Goal: Information Seeking & Learning: Learn about a topic

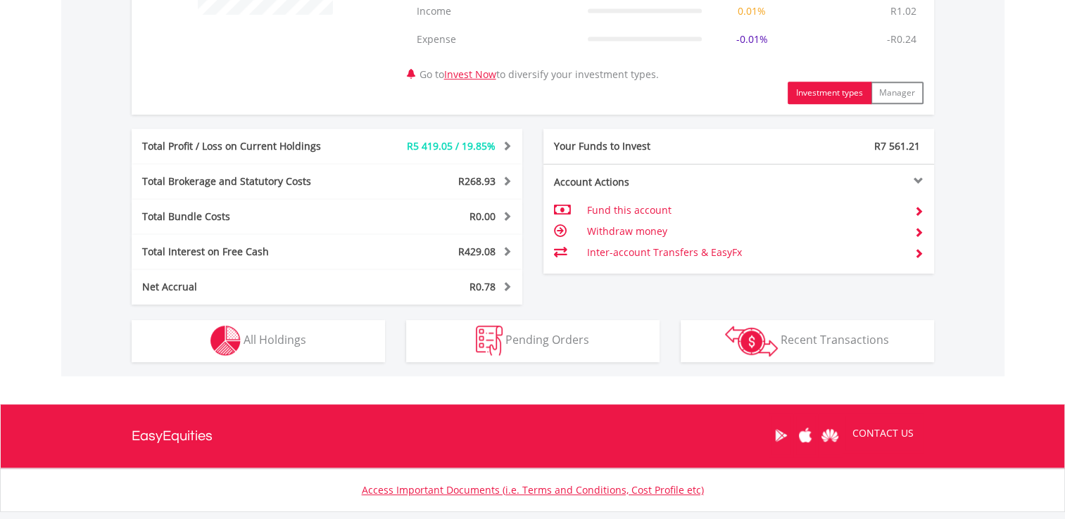
scroll to position [754, 0]
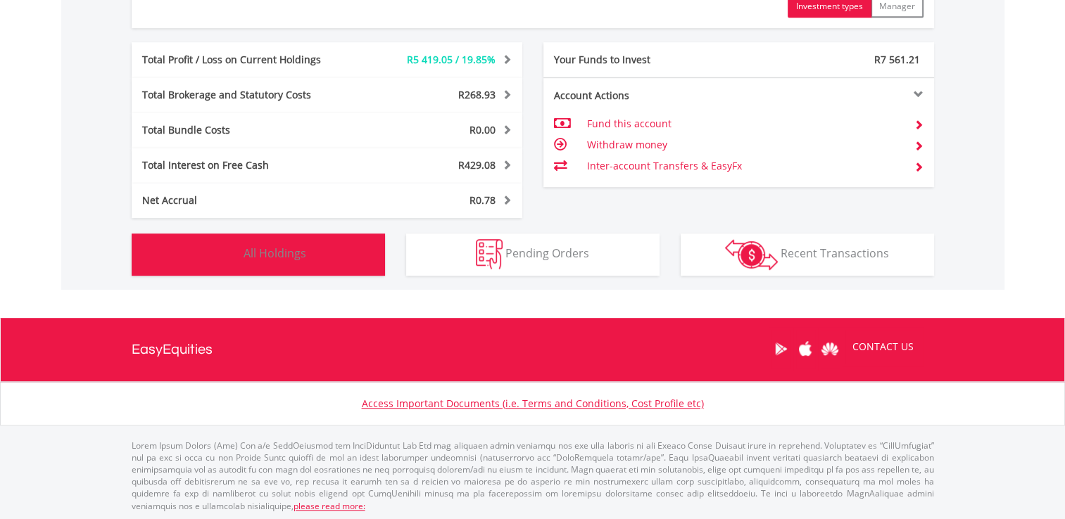
click at [291, 252] on span "All Holdings" at bounding box center [274, 253] width 63 height 15
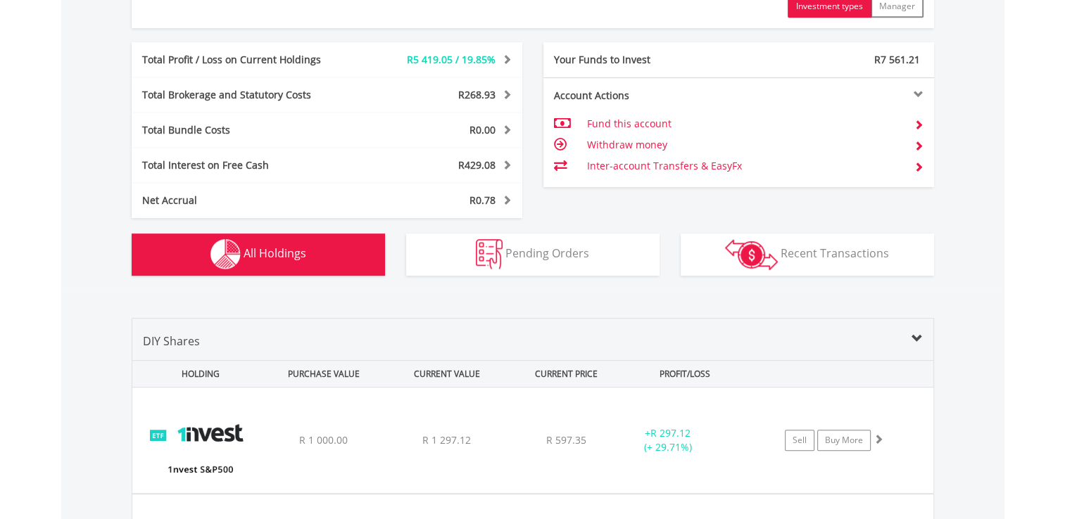
scroll to position [1070, 0]
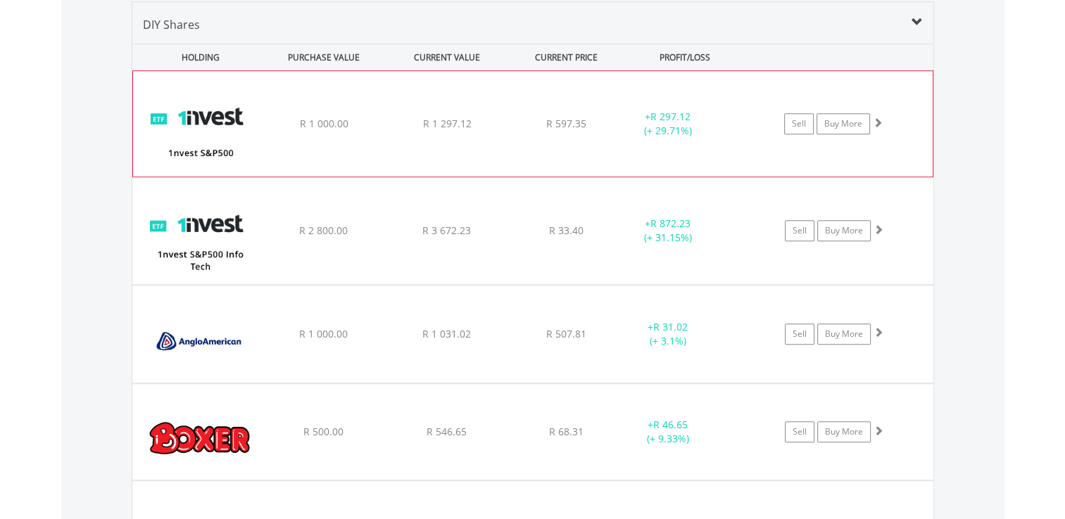
click at [878, 123] on span at bounding box center [878, 123] width 10 height 10
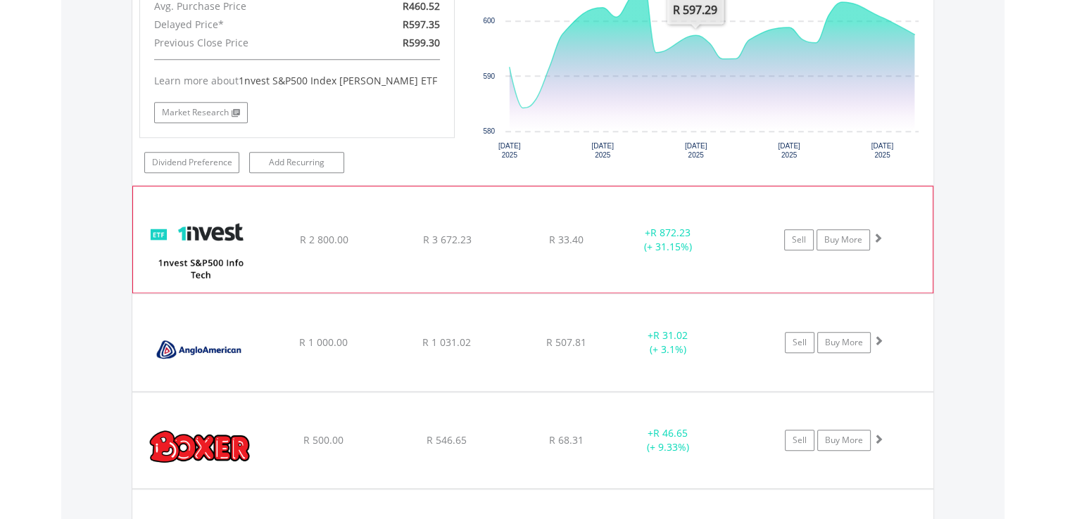
scroll to position [1352, 0]
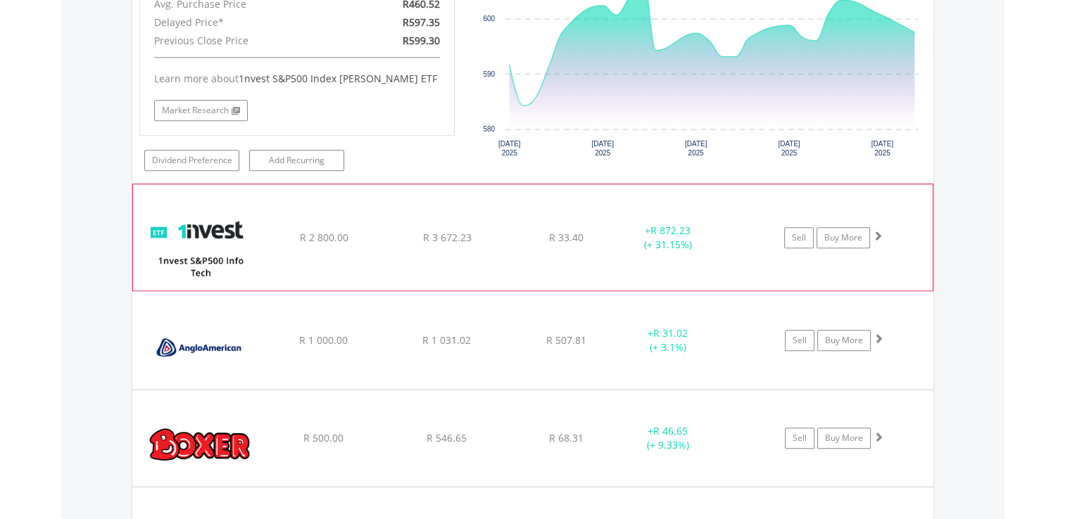
click at [880, 234] on span at bounding box center [878, 236] width 10 height 10
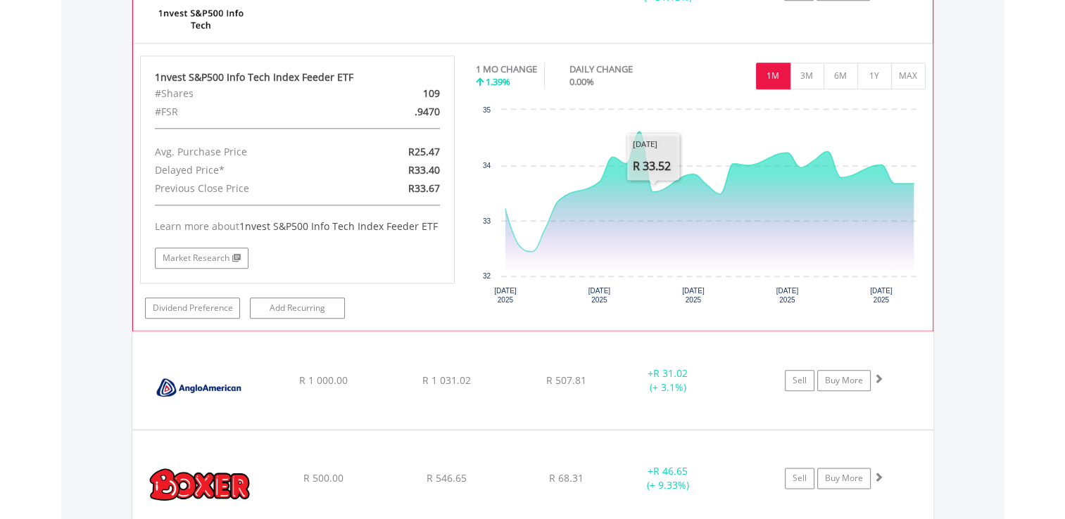
scroll to position [1633, 0]
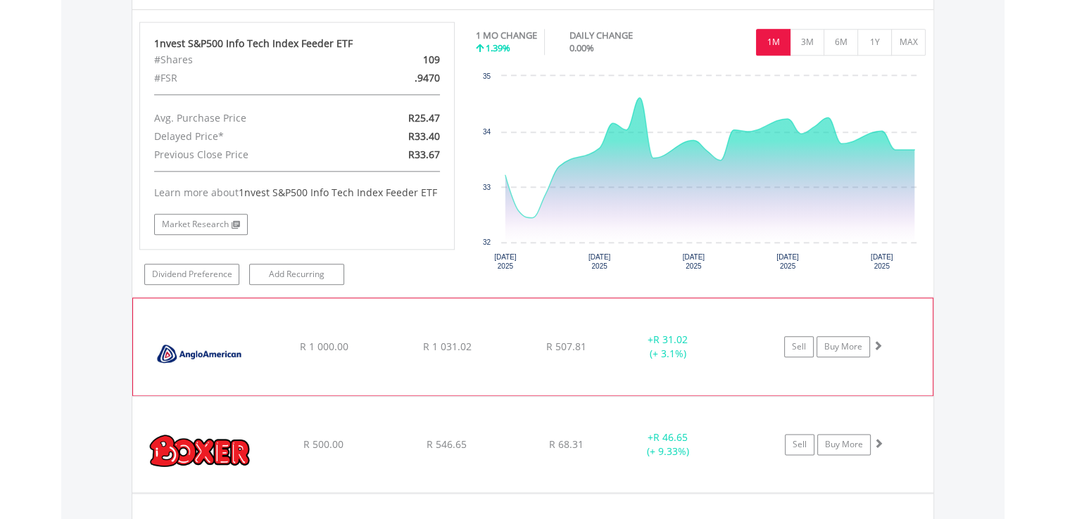
click at [878, 342] on span at bounding box center [878, 346] width 10 height 10
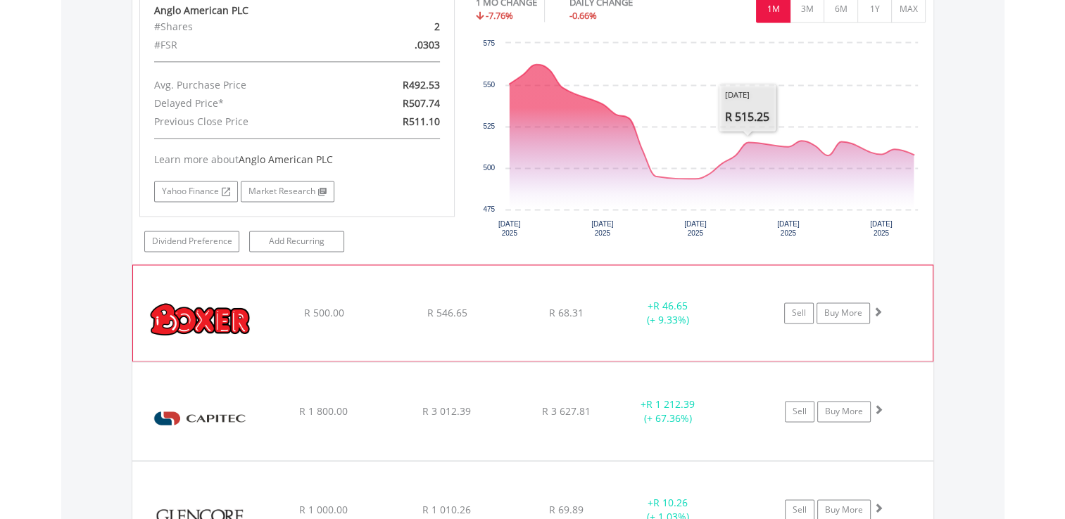
scroll to position [2055, 0]
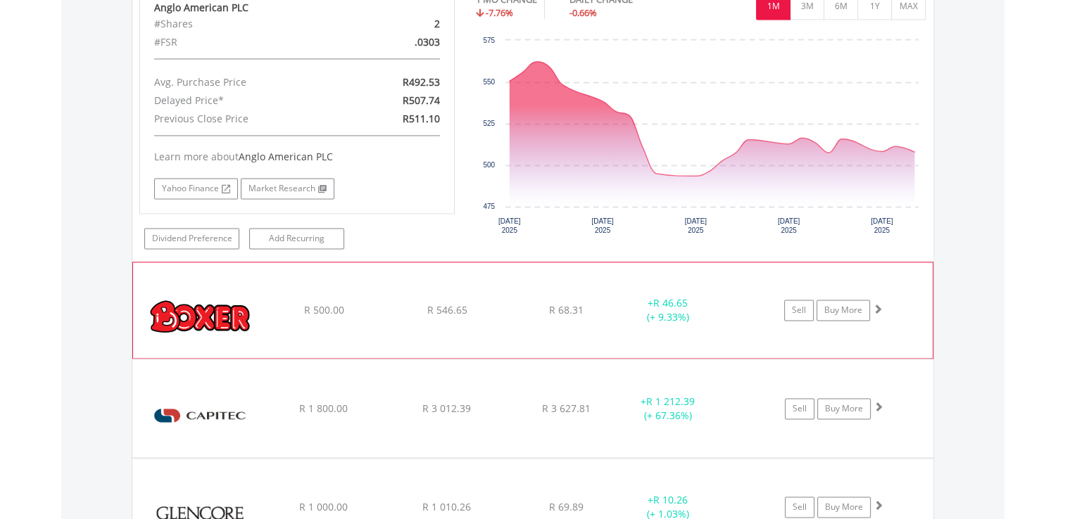
click at [881, 304] on span at bounding box center [878, 309] width 10 height 10
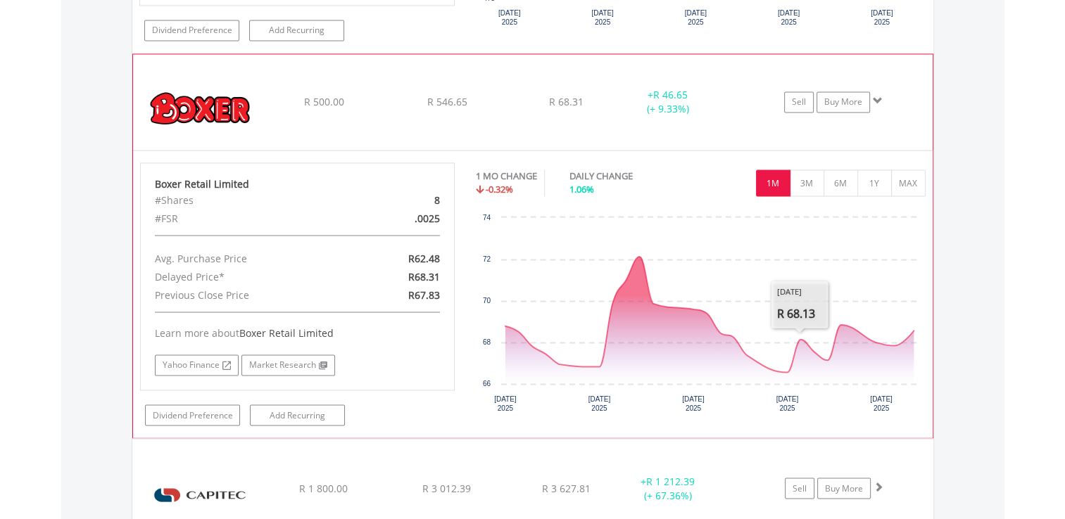
scroll to position [2407, 0]
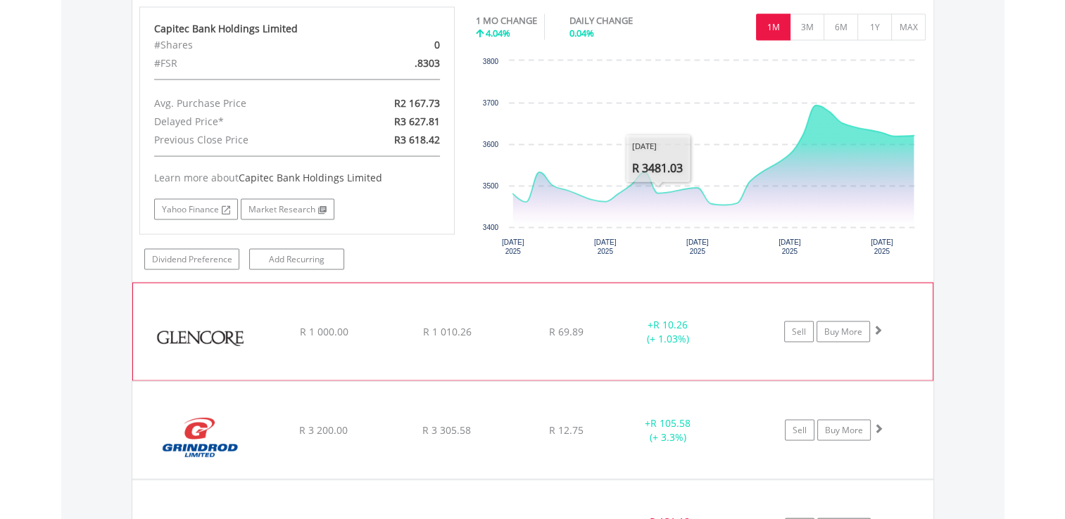
scroll to position [2830, 0]
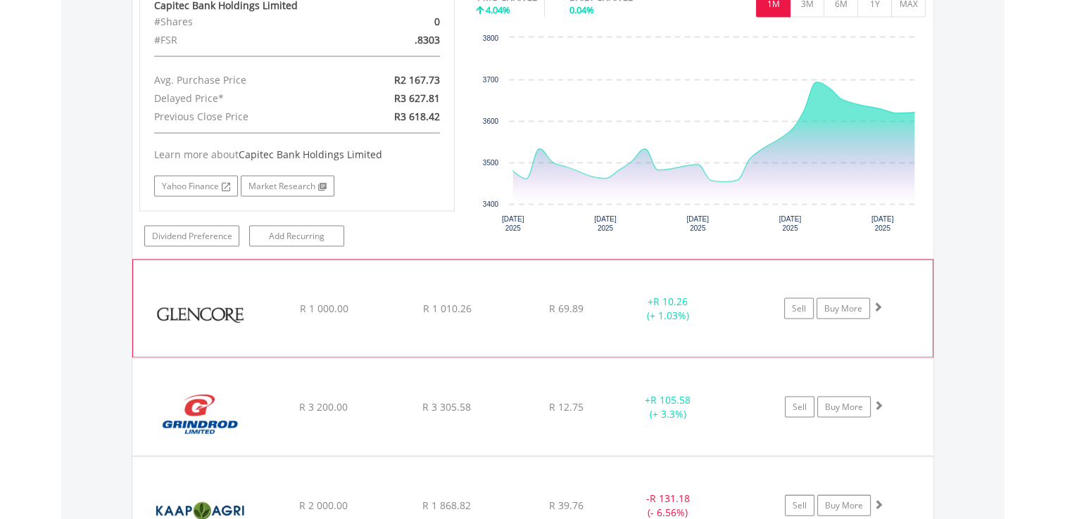
click at [878, 303] on span at bounding box center [878, 307] width 10 height 10
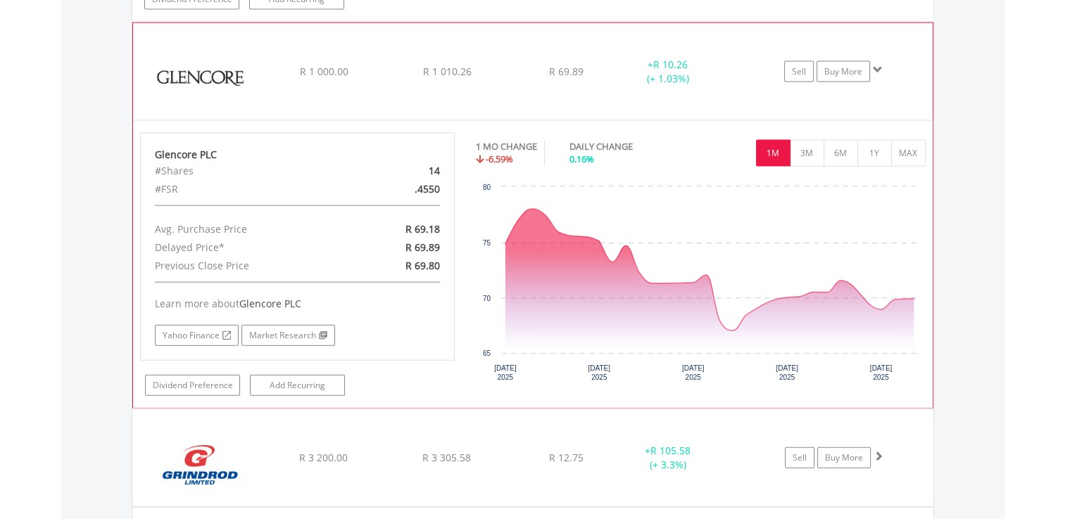
scroll to position [3111, 0]
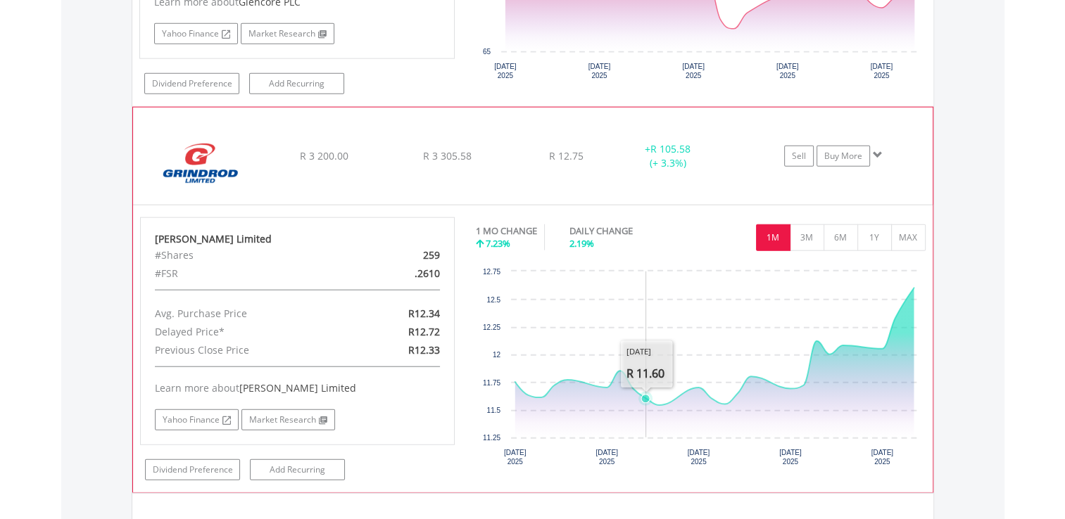
scroll to position [3393, 0]
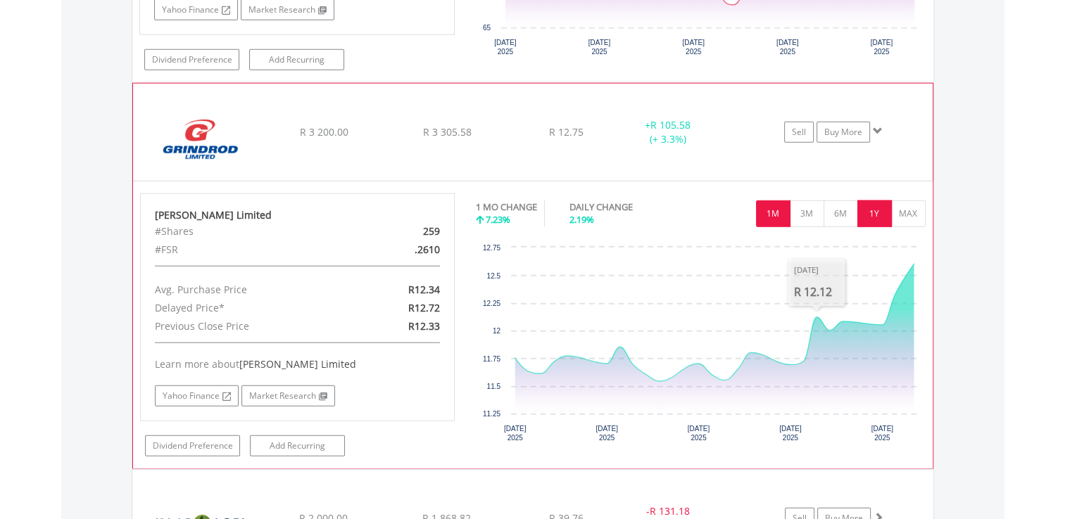
click at [872, 210] on button "1Y" at bounding box center [874, 214] width 34 height 27
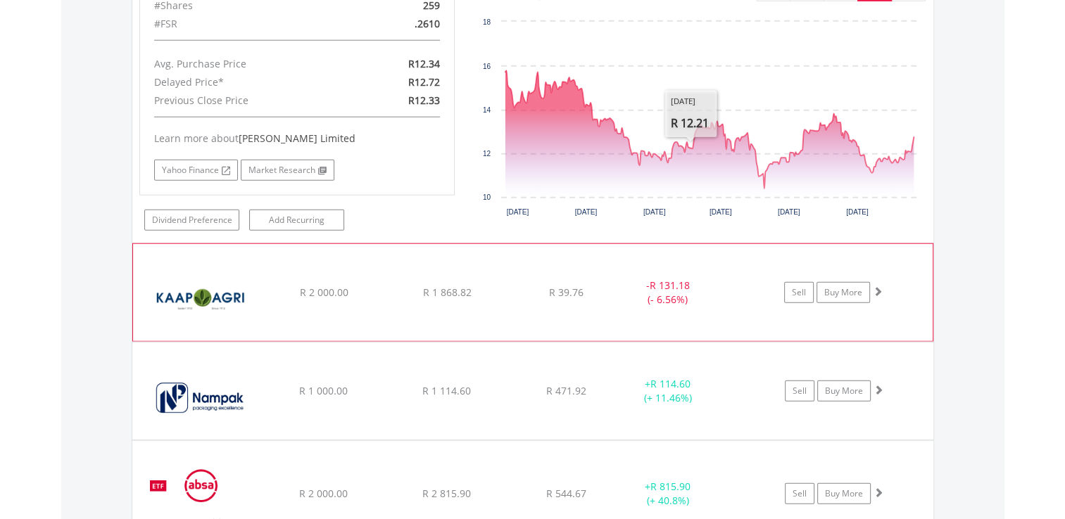
scroll to position [3674, 0]
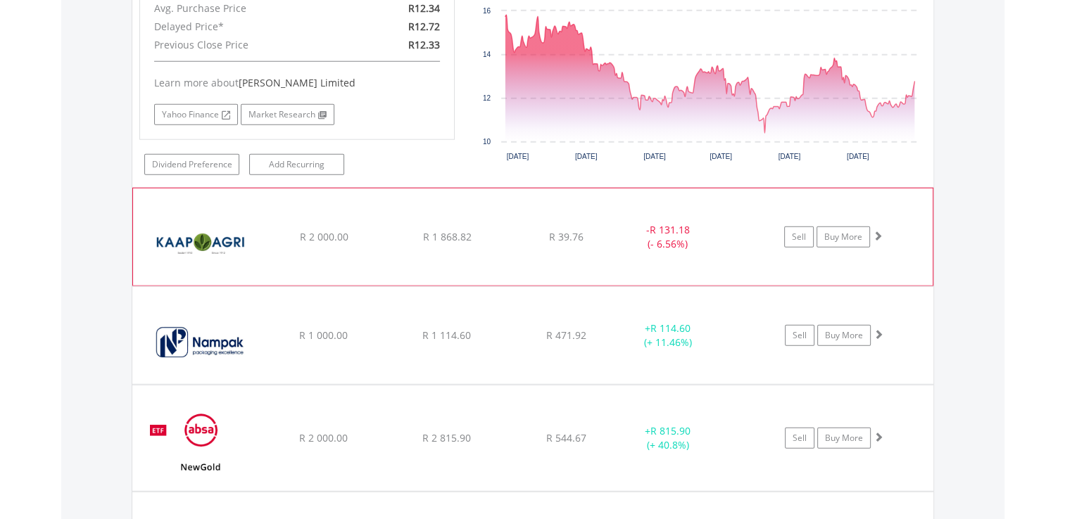
click at [880, 231] on span at bounding box center [878, 236] width 10 height 10
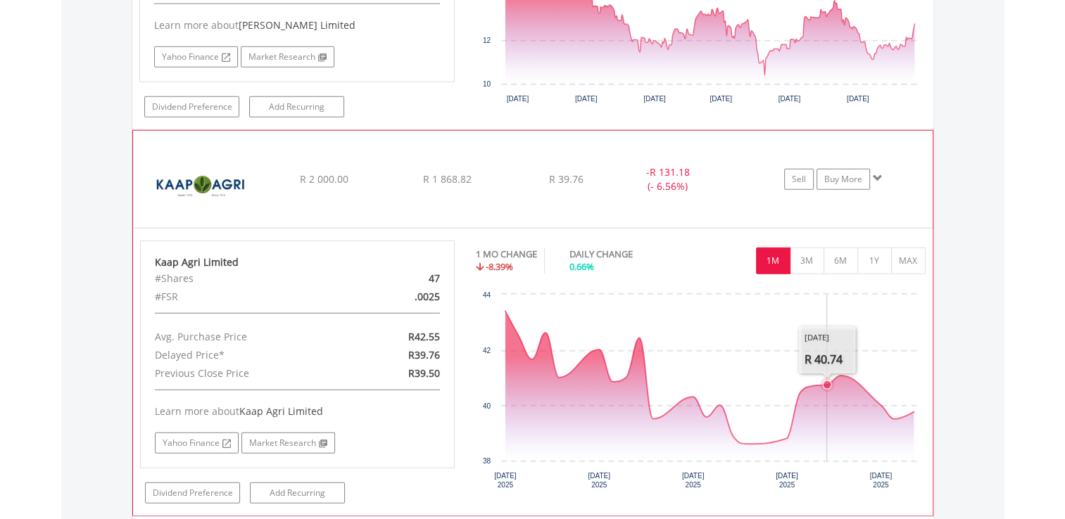
scroll to position [3815, 0]
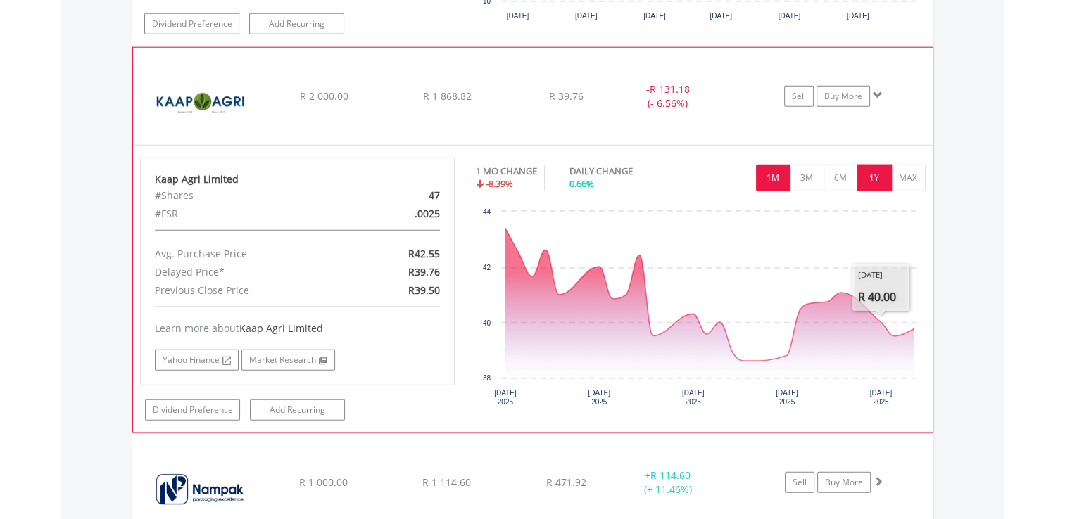
click at [868, 165] on button "1Y" at bounding box center [874, 178] width 34 height 27
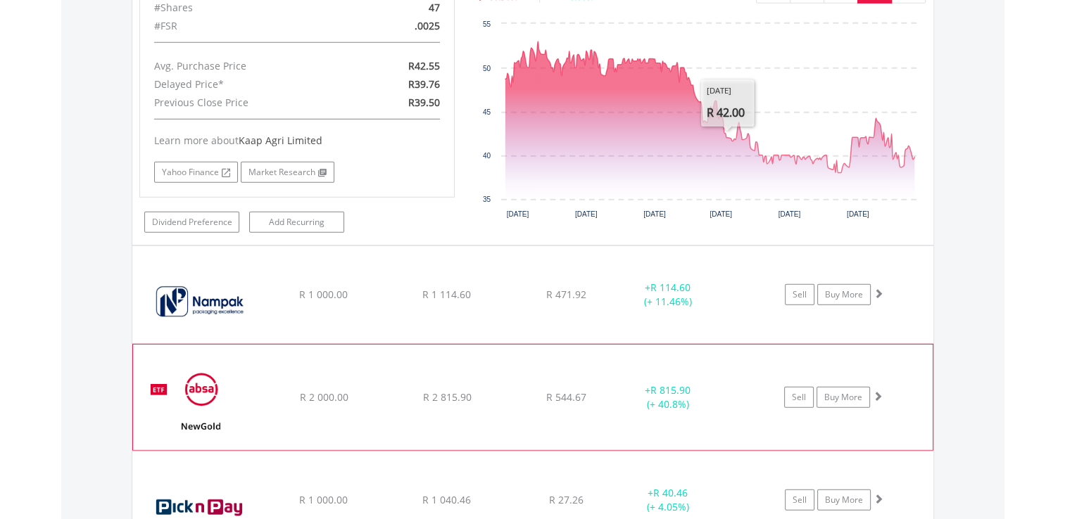
scroll to position [4026, 0]
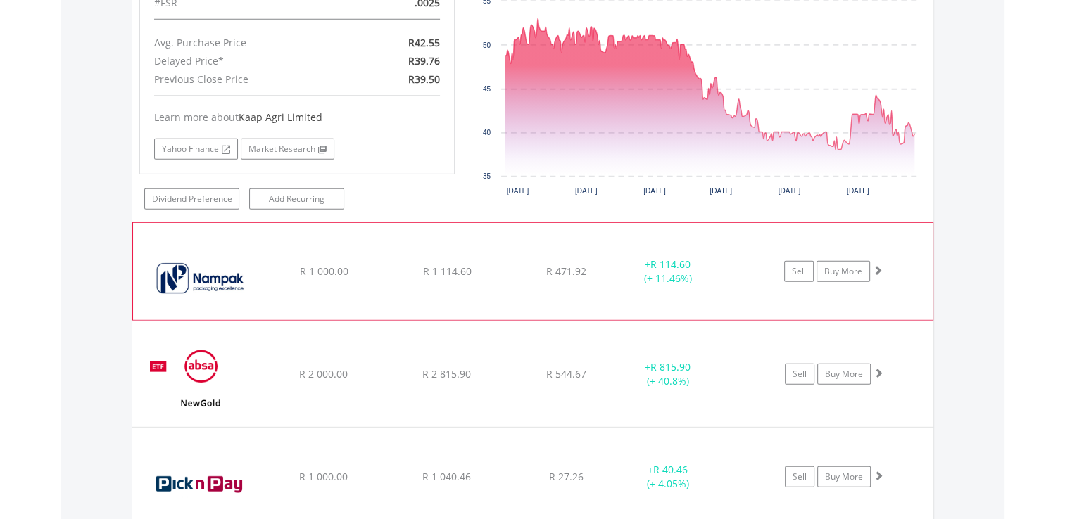
click at [880, 265] on span at bounding box center [878, 270] width 10 height 10
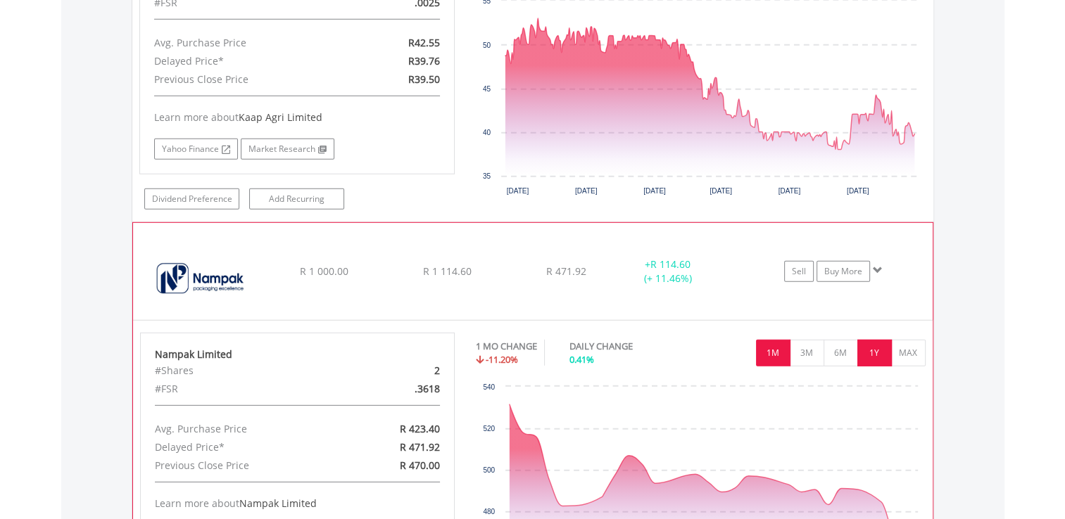
click at [869, 342] on button "1Y" at bounding box center [874, 353] width 34 height 27
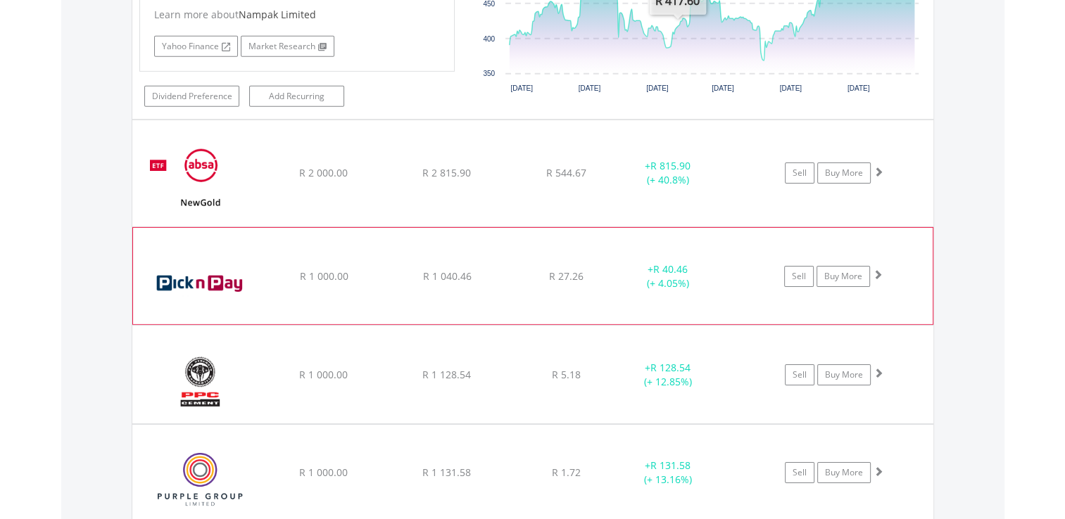
scroll to position [4518, 0]
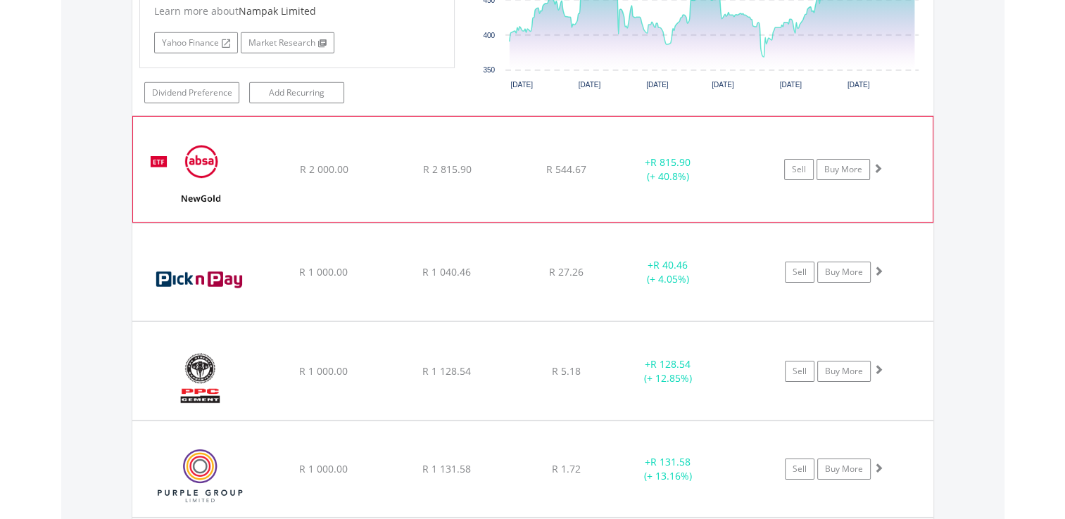
click at [875, 163] on span at bounding box center [878, 168] width 10 height 10
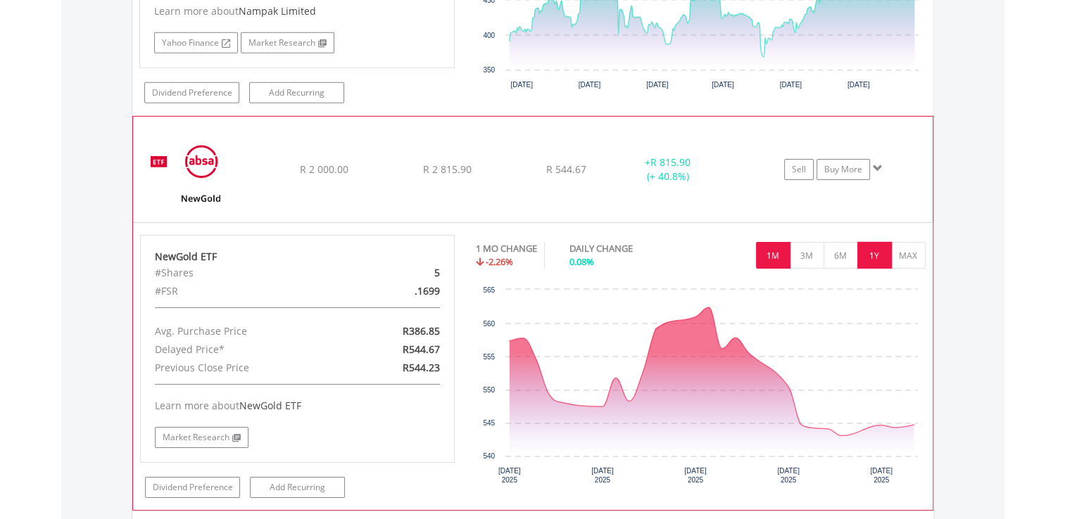
click at [864, 243] on button "1Y" at bounding box center [874, 255] width 34 height 27
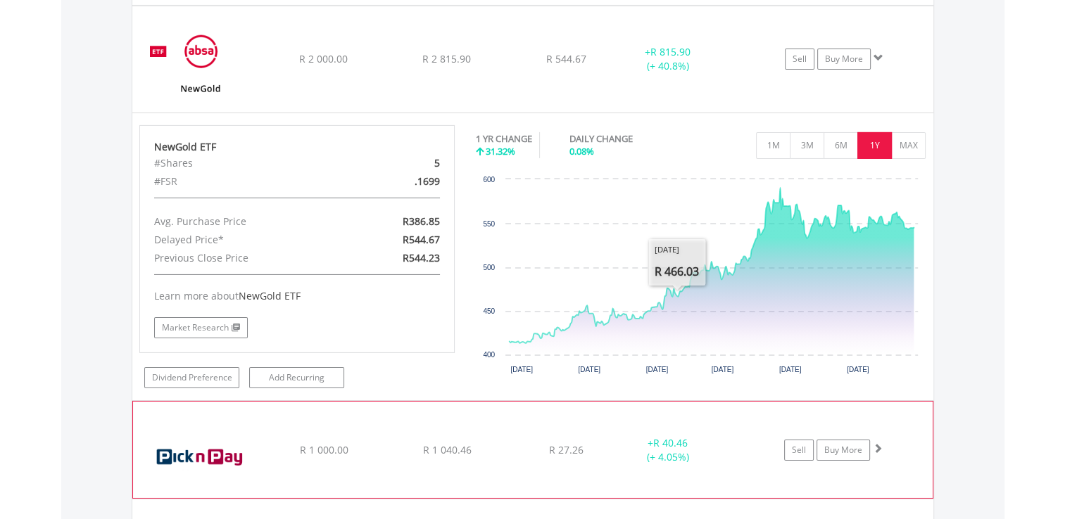
scroll to position [4800, 0]
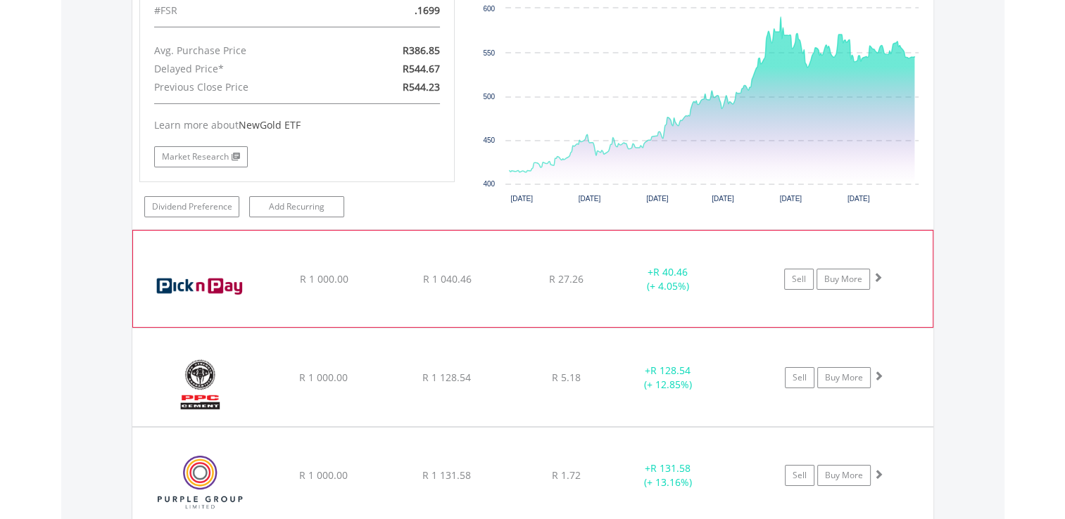
click at [878, 272] on span at bounding box center [878, 277] width 10 height 10
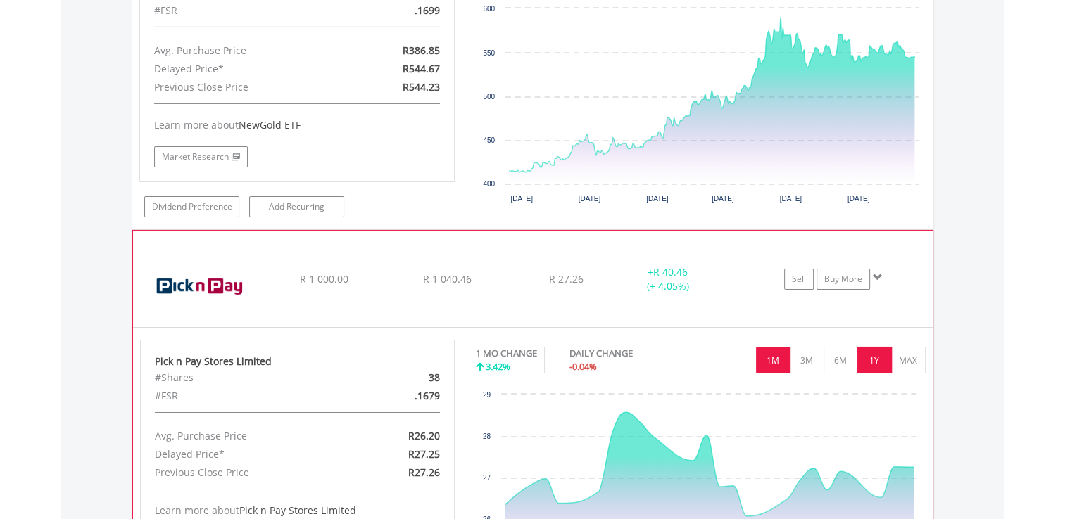
click at [873, 347] on button "1Y" at bounding box center [874, 360] width 34 height 27
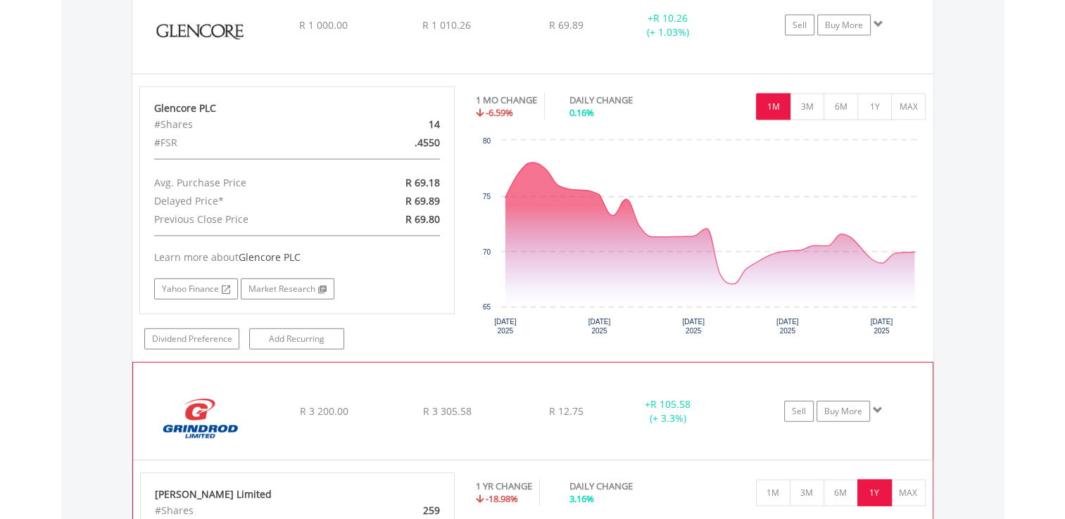
scroll to position [3111, 0]
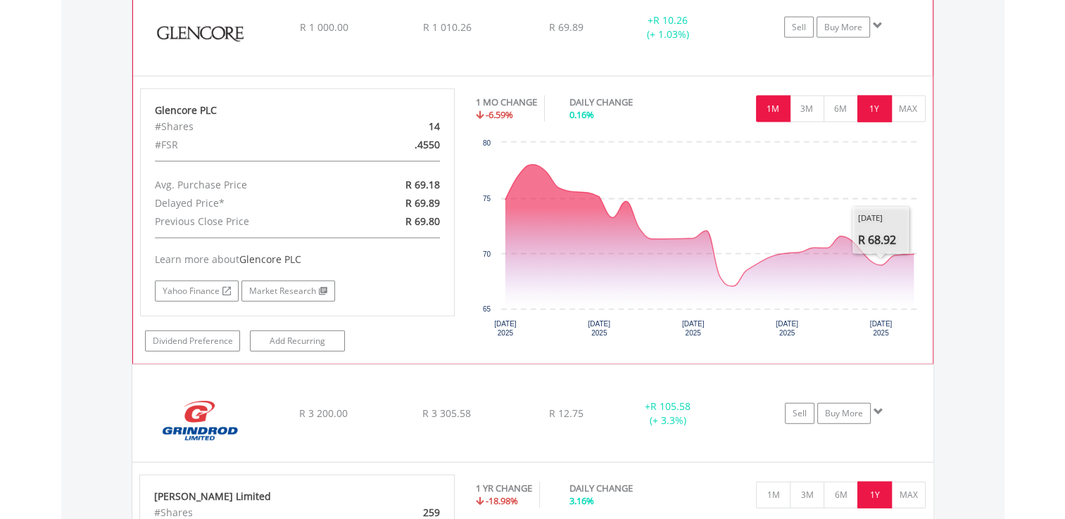
click at [868, 98] on button "1Y" at bounding box center [874, 109] width 34 height 27
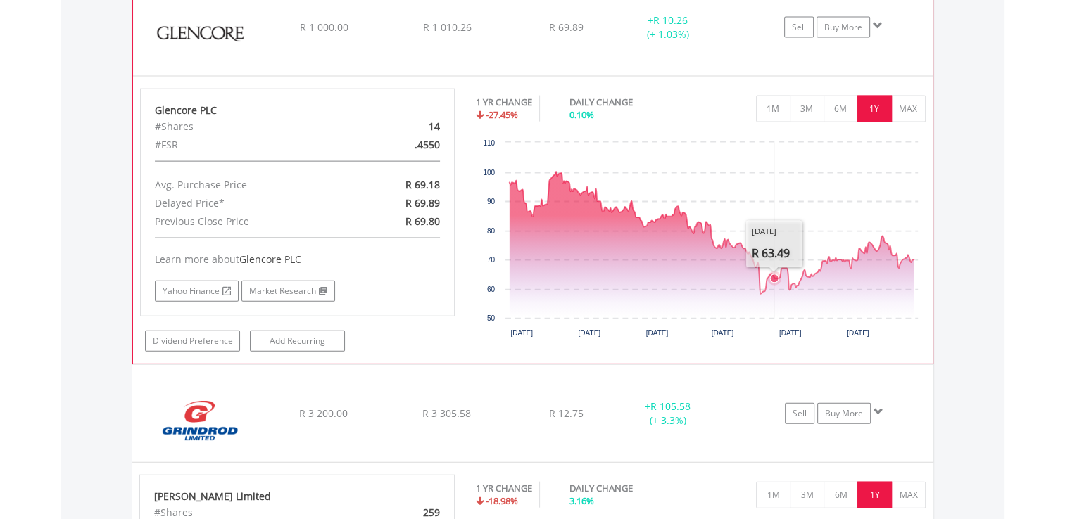
scroll to position [2689, 0]
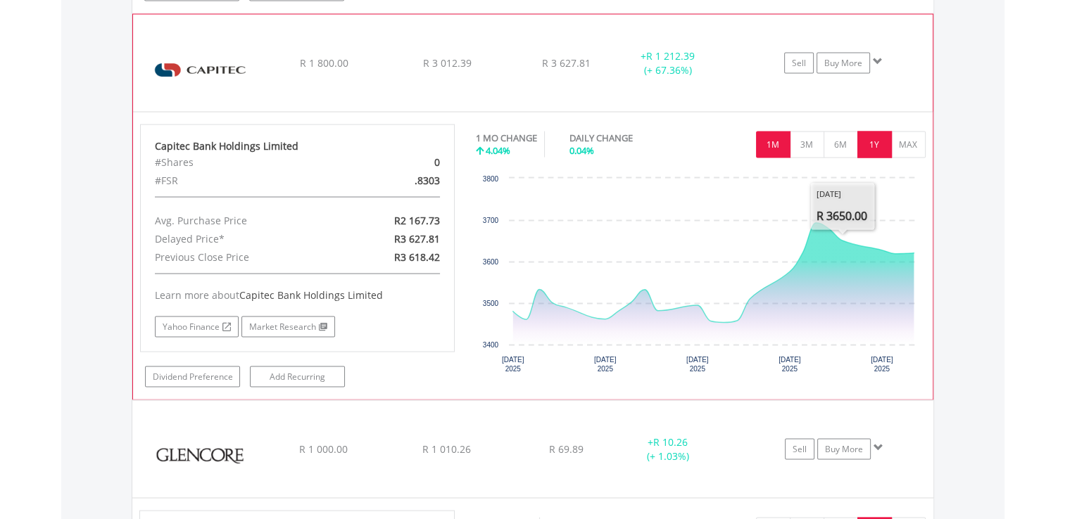
click at [867, 137] on button "1Y" at bounding box center [874, 145] width 34 height 27
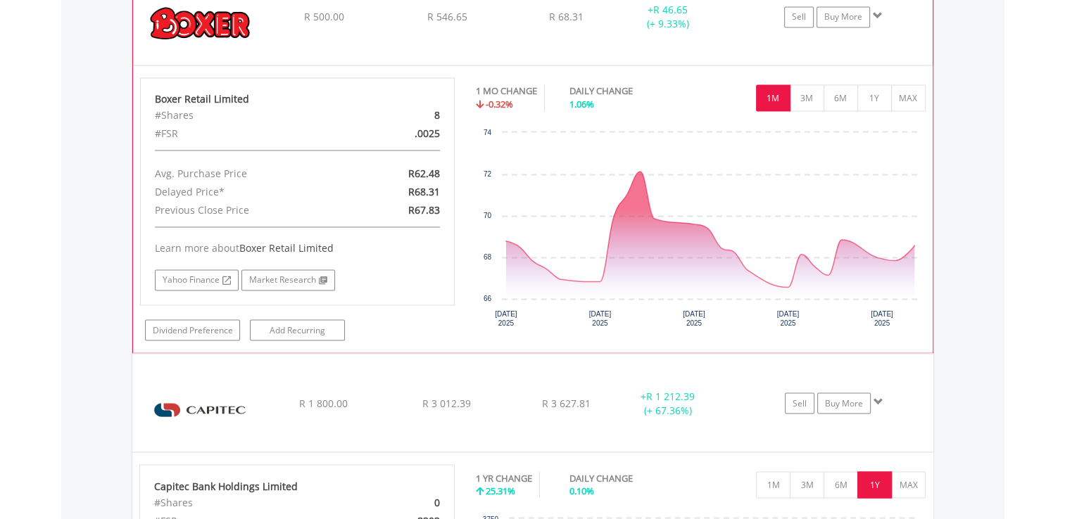
scroll to position [2337, 0]
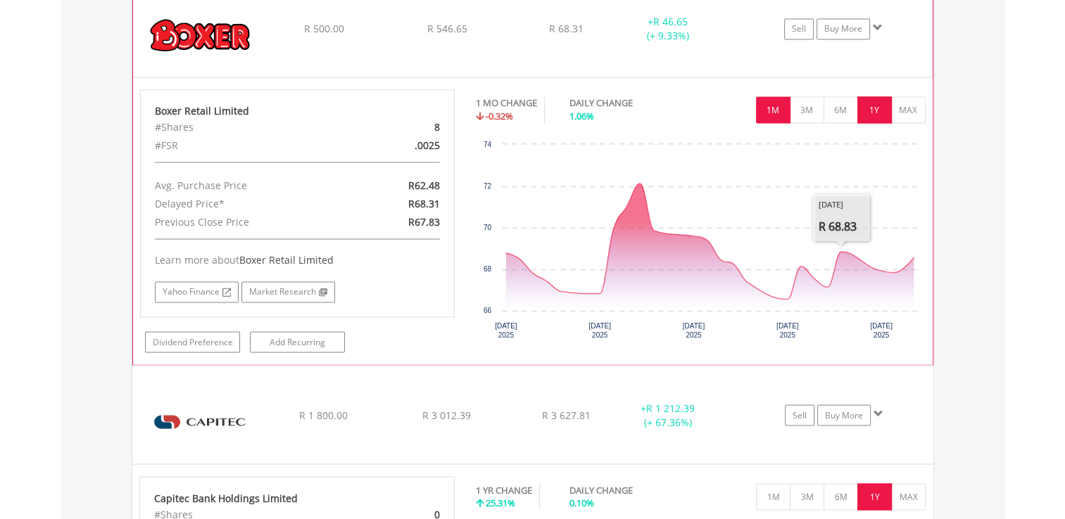
click at [872, 100] on button "1Y" at bounding box center [874, 109] width 34 height 27
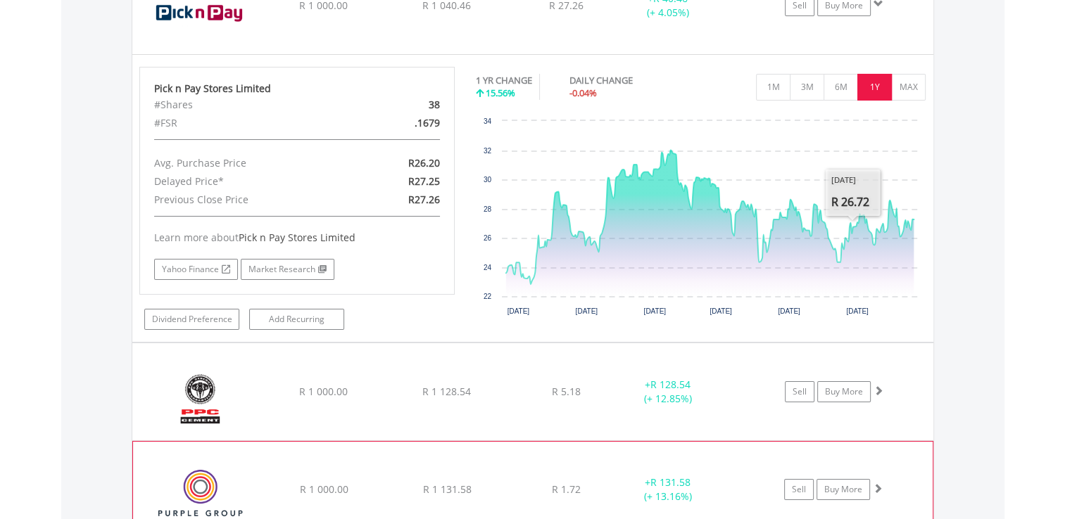
scroll to position [5223, 0]
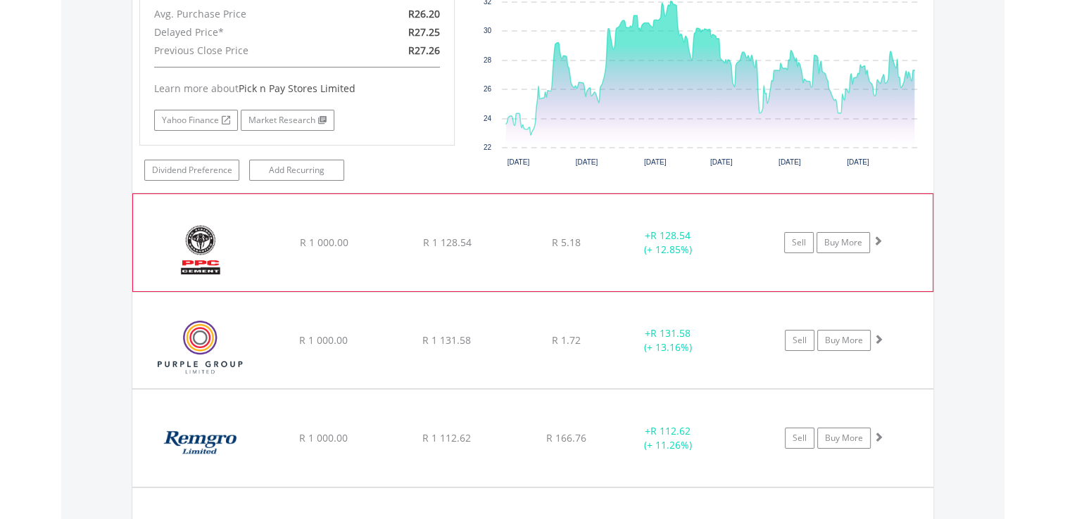
click at [879, 236] on span at bounding box center [878, 241] width 10 height 10
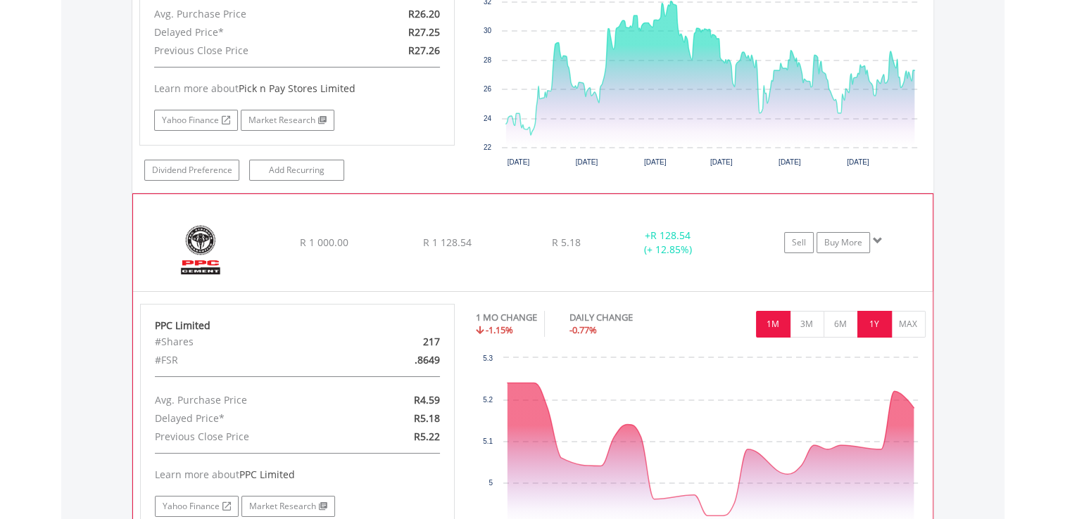
click at [882, 311] on button "1Y" at bounding box center [874, 324] width 34 height 27
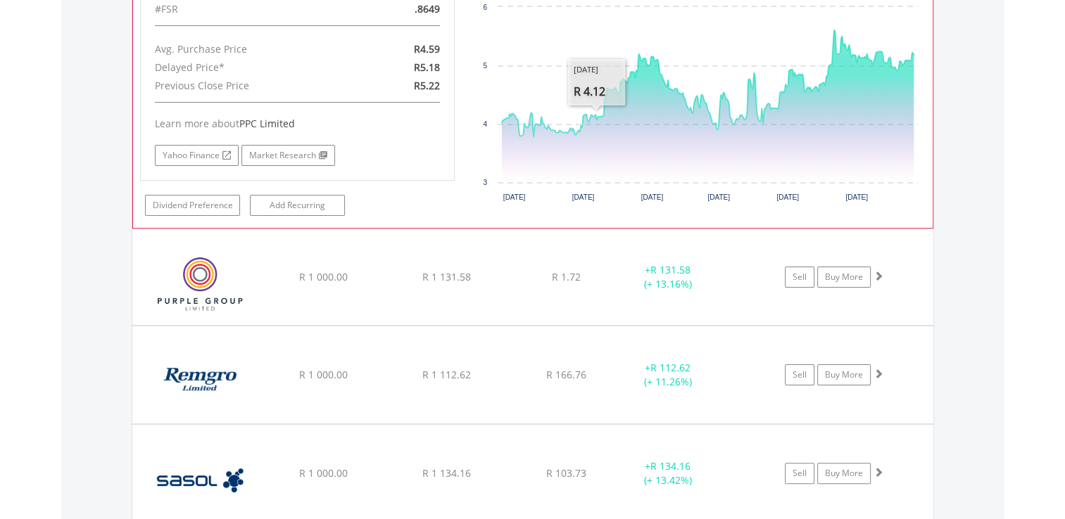
scroll to position [5575, 0]
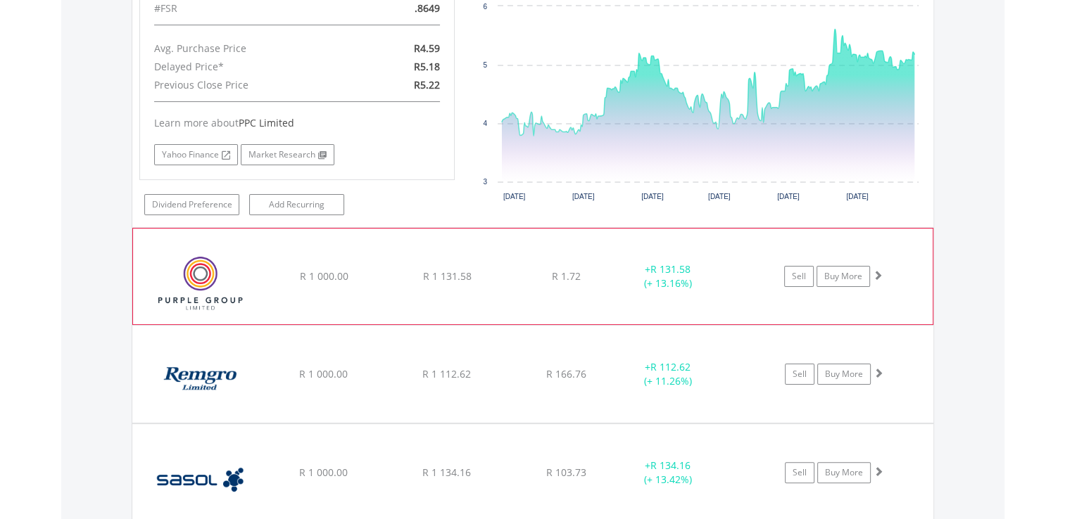
click at [877, 270] on span at bounding box center [878, 275] width 10 height 10
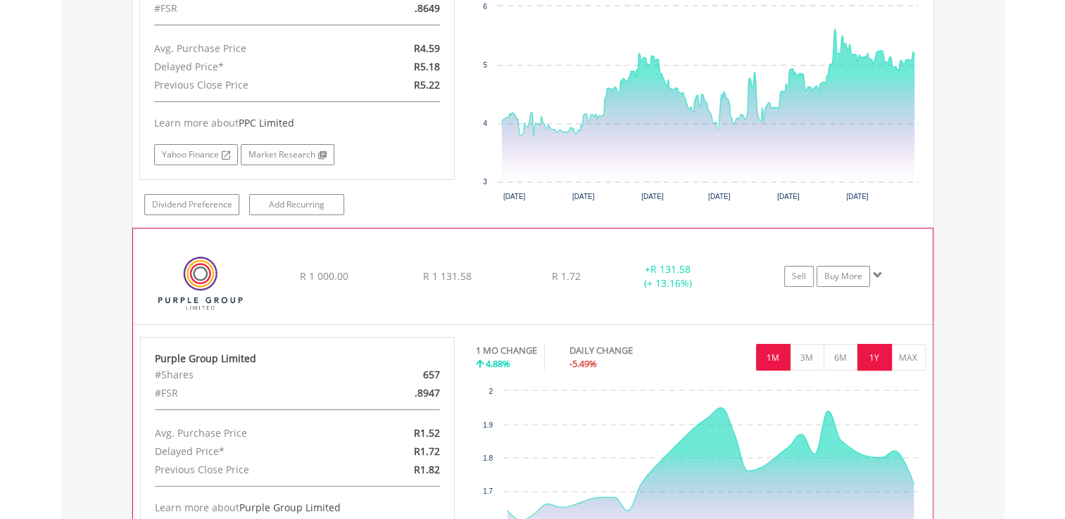
drag, startPoint x: 880, startPoint y: 336, endPoint x: 847, endPoint y: 291, distance: 55.5
click at [880, 344] on button "1Y" at bounding box center [874, 357] width 34 height 27
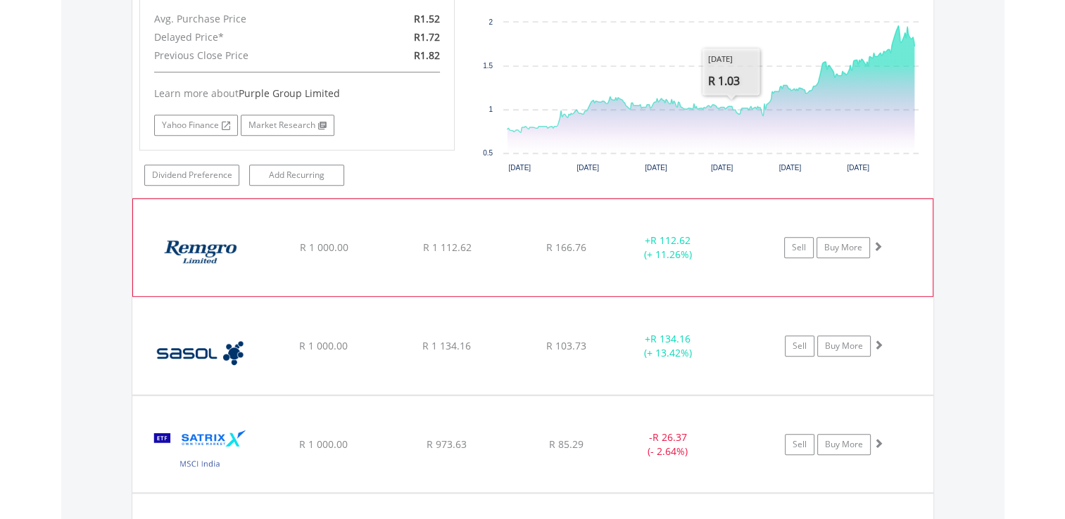
scroll to position [5997, 0]
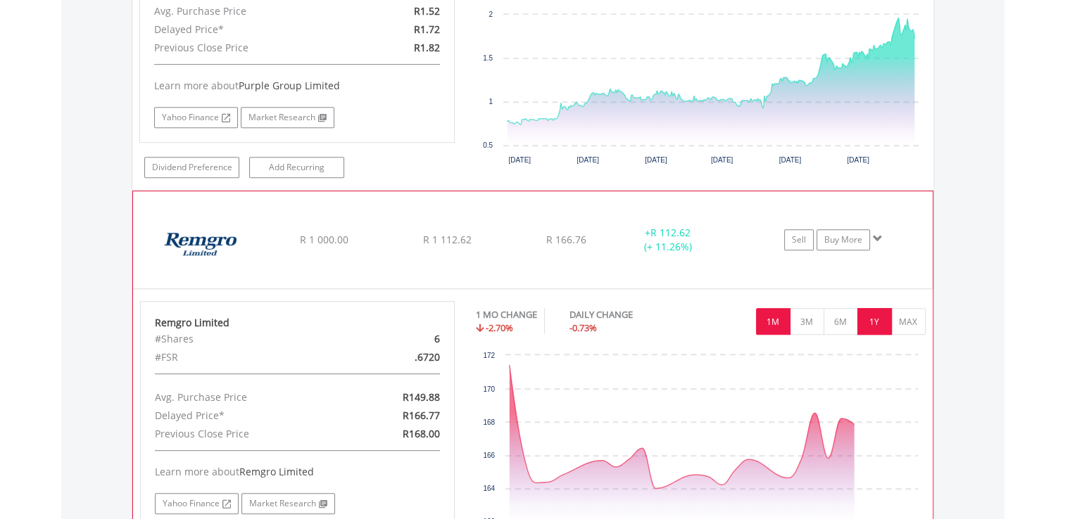
click at [880, 308] on button "1Y" at bounding box center [874, 321] width 34 height 27
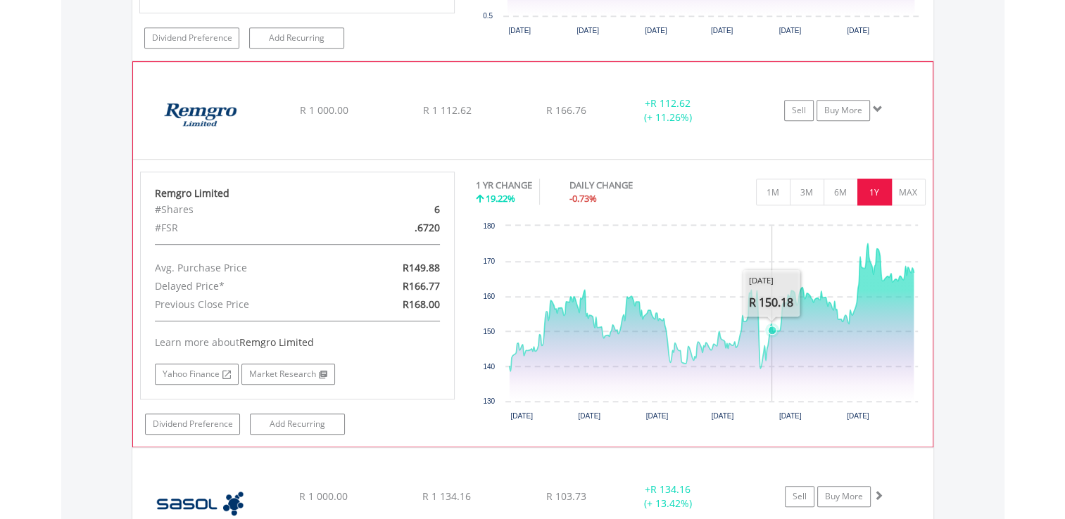
scroll to position [6349, 0]
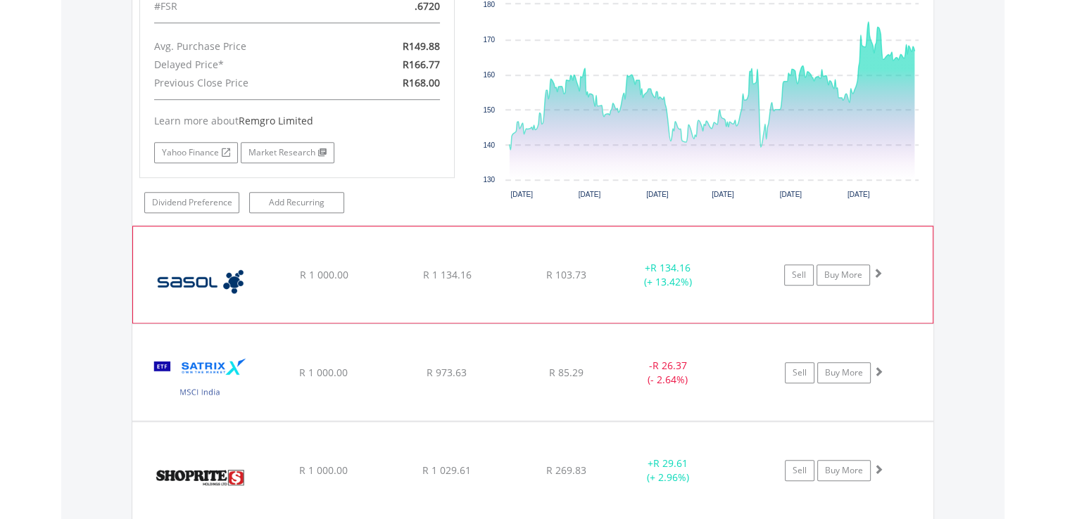
click at [879, 268] on span at bounding box center [878, 273] width 10 height 10
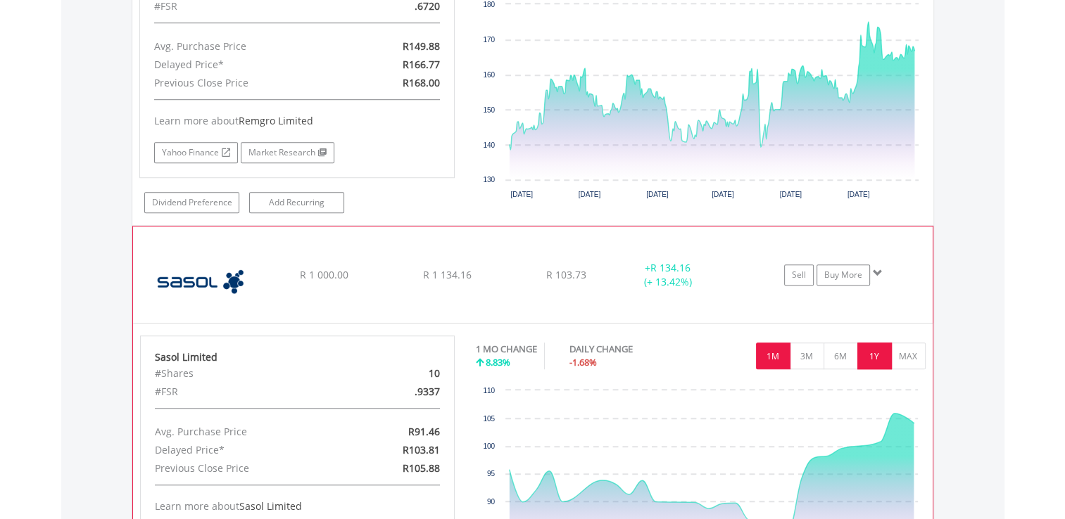
click at [875, 343] on button "1Y" at bounding box center [874, 356] width 34 height 27
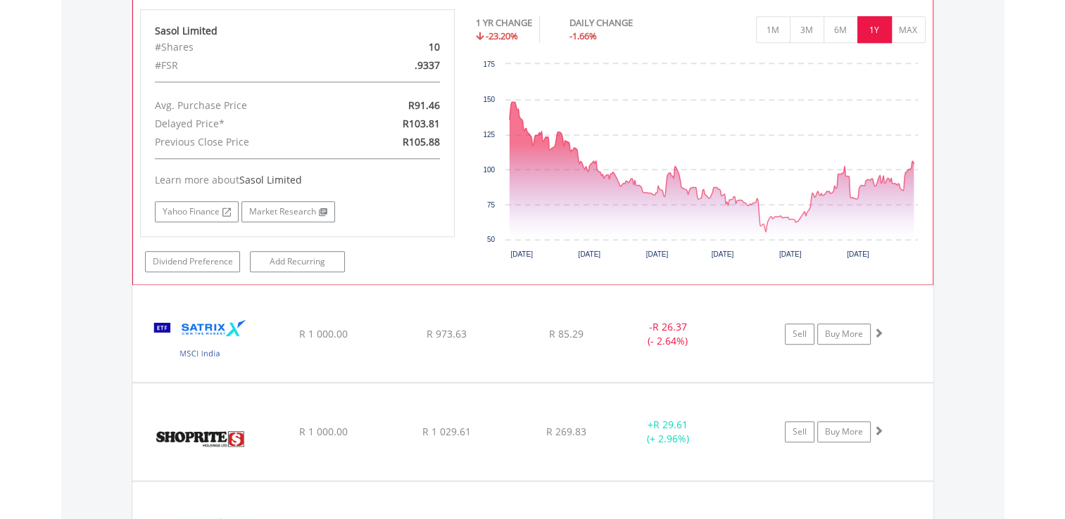
scroll to position [6701, 0]
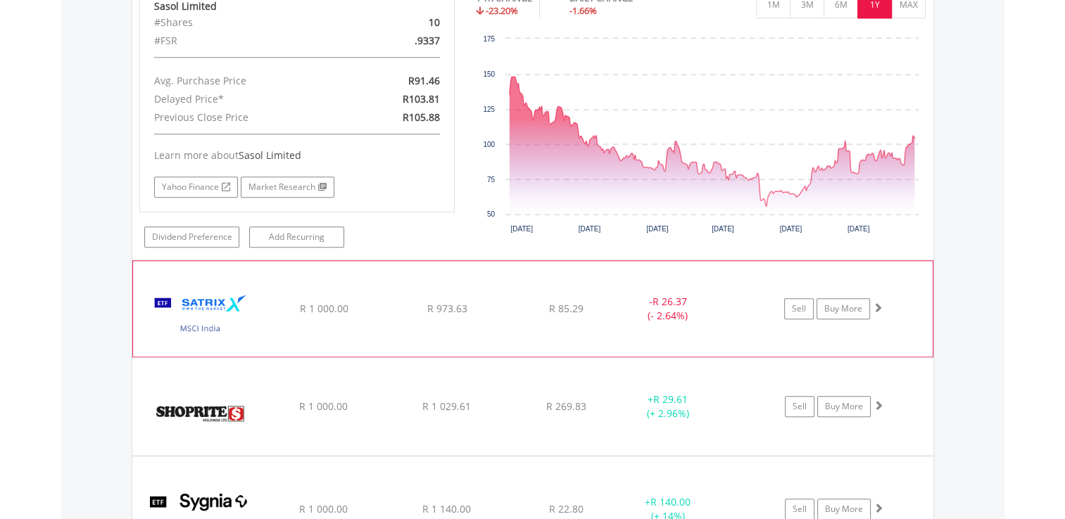
click at [881, 303] on span at bounding box center [878, 308] width 10 height 10
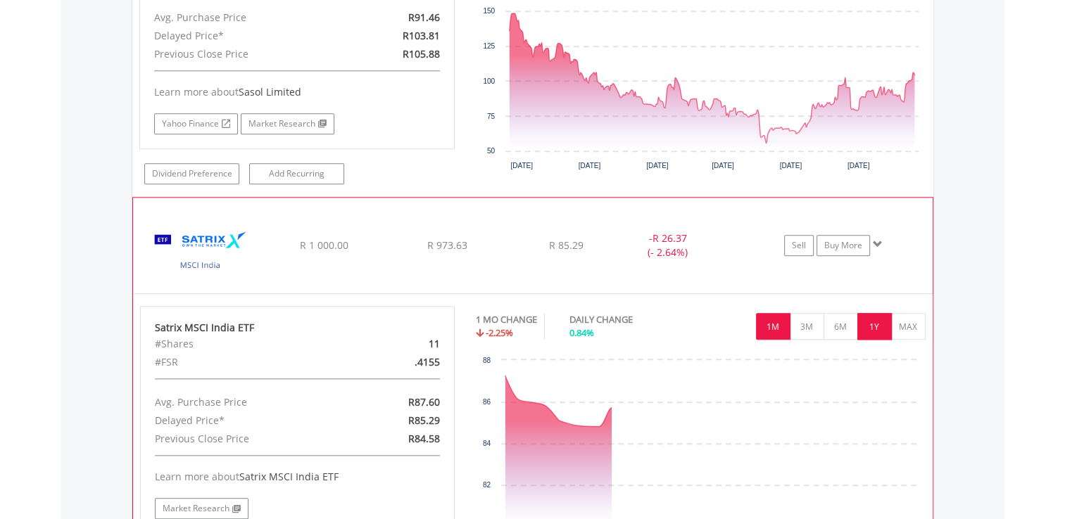
scroll to position [6841, 0]
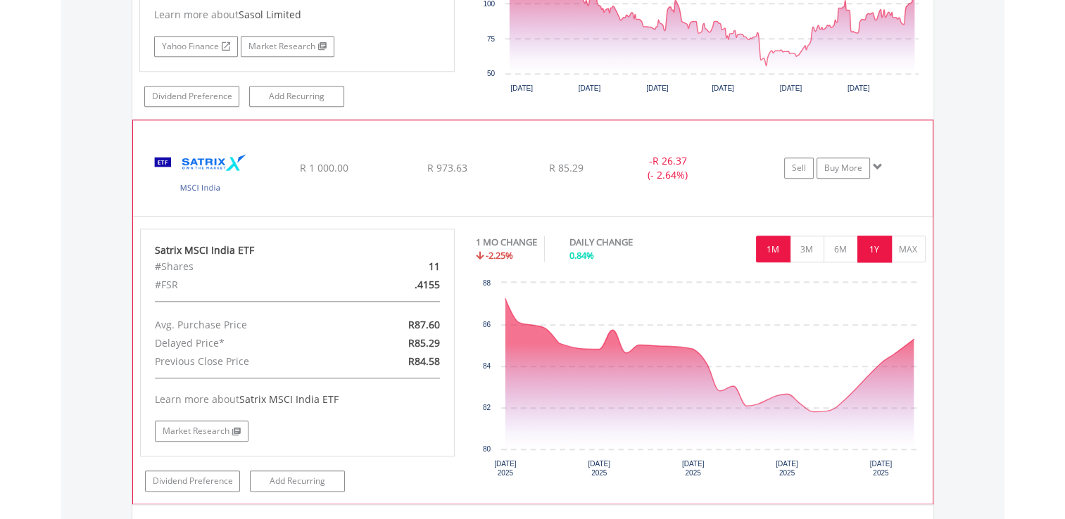
click at [882, 236] on button "1Y" at bounding box center [874, 249] width 34 height 27
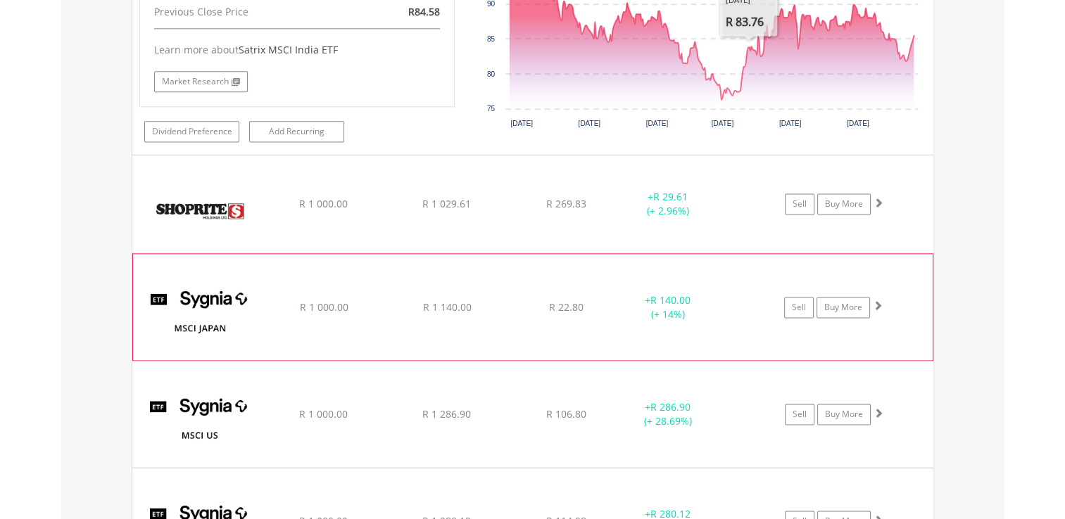
scroll to position [7264, 0]
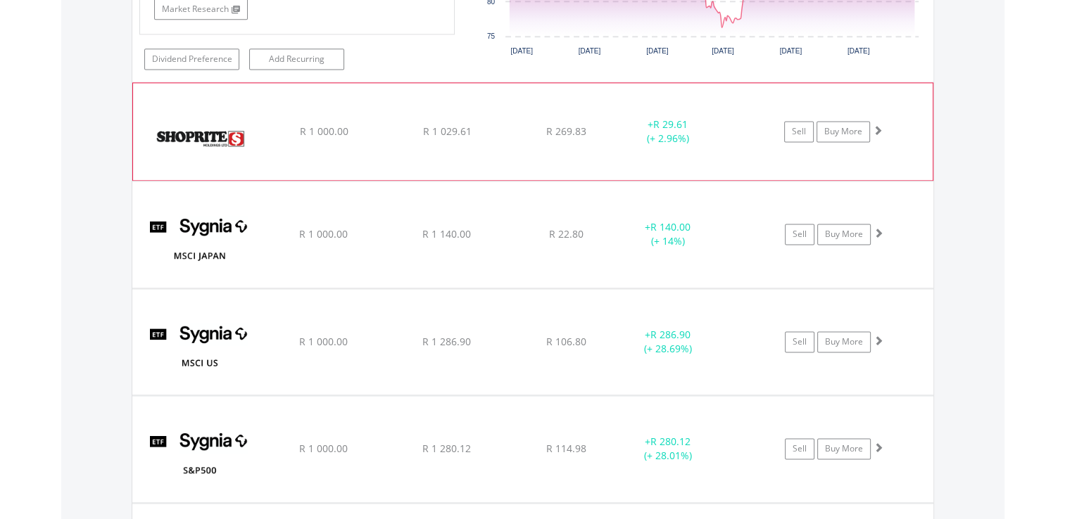
click at [875, 125] on span at bounding box center [878, 130] width 10 height 10
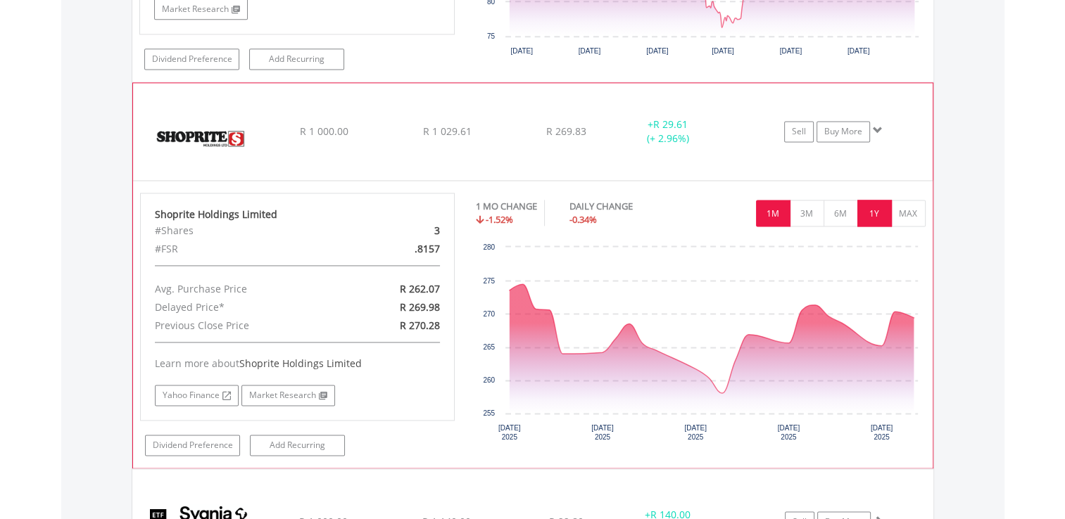
click at [875, 200] on button "1Y" at bounding box center [874, 213] width 34 height 27
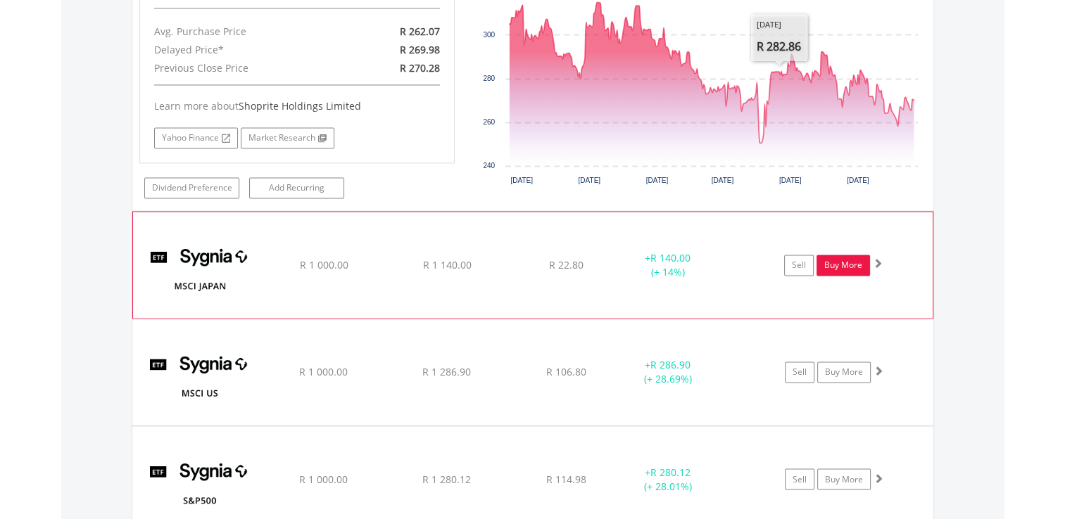
scroll to position [7545, 0]
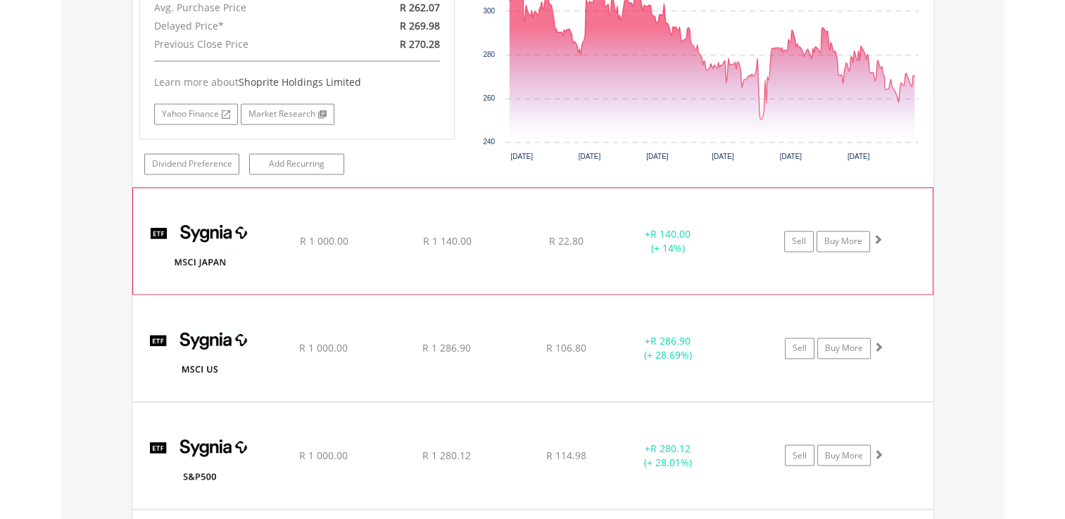
click at [876, 234] on span at bounding box center [878, 239] width 10 height 10
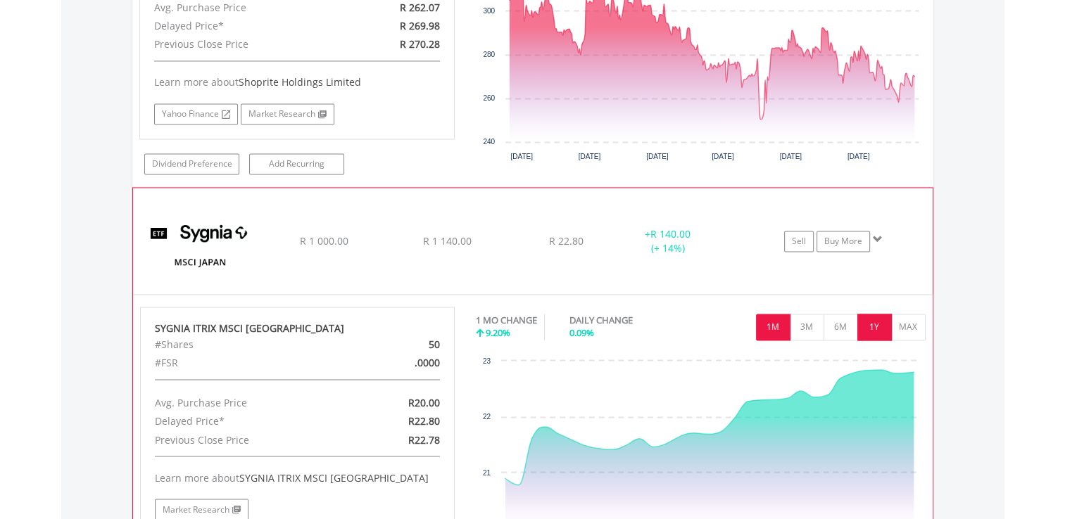
click at [875, 314] on button "1Y" at bounding box center [874, 327] width 34 height 27
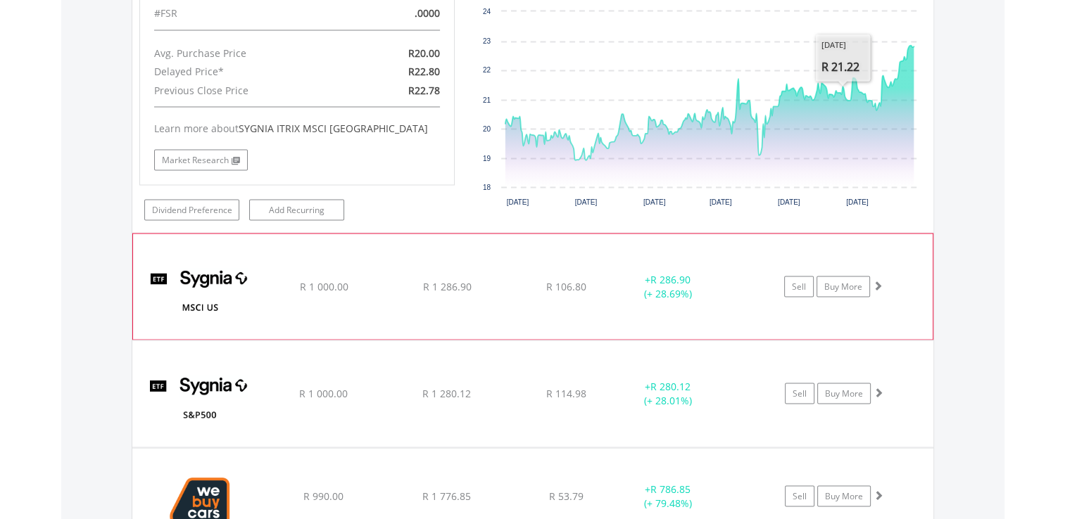
scroll to position [7898, 0]
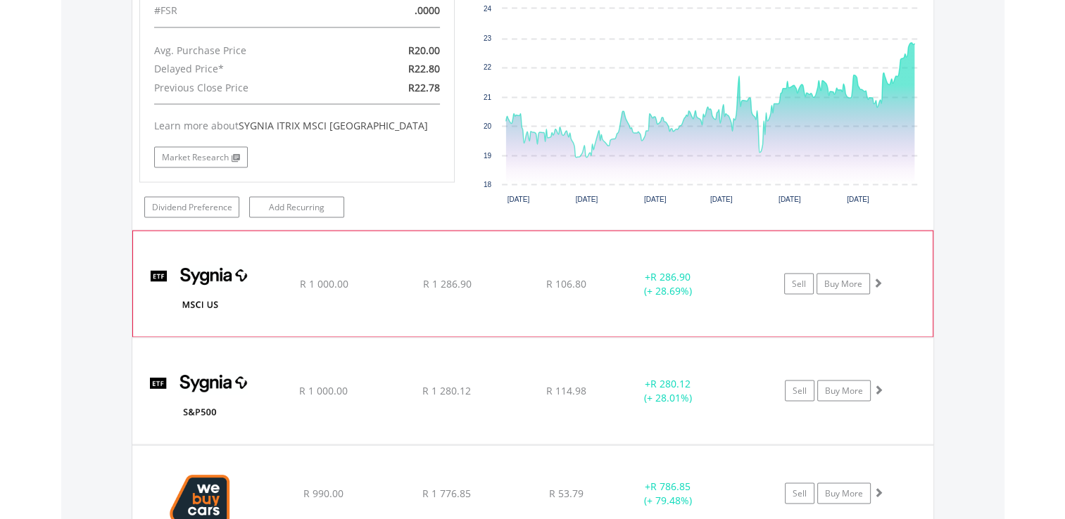
click at [878, 277] on span at bounding box center [878, 282] width 10 height 10
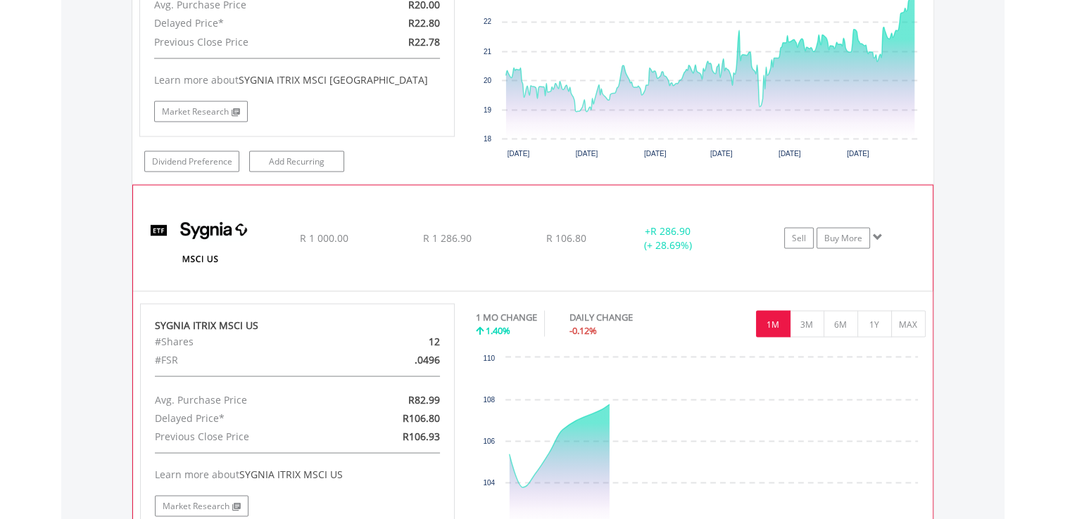
scroll to position [7968, 0]
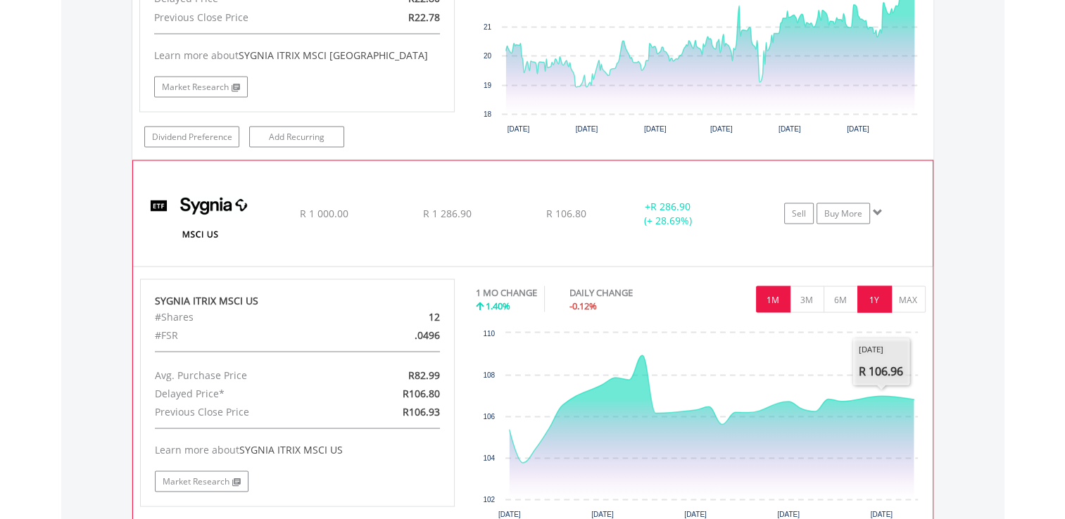
drag, startPoint x: 868, startPoint y: 272, endPoint x: 750, endPoint y: 235, distance: 123.8
click at [868, 286] on button "1Y" at bounding box center [874, 299] width 34 height 27
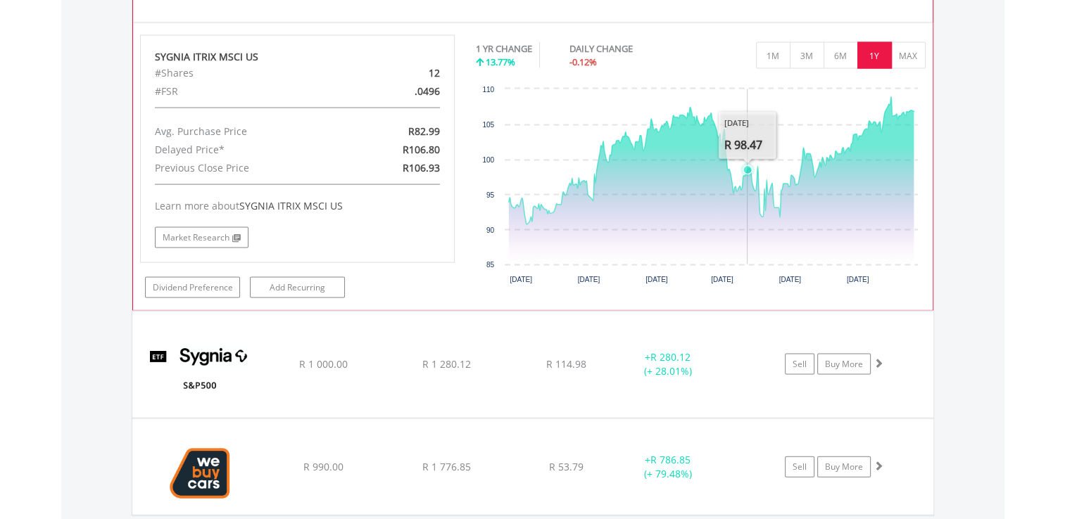
scroll to position [8179, 0]
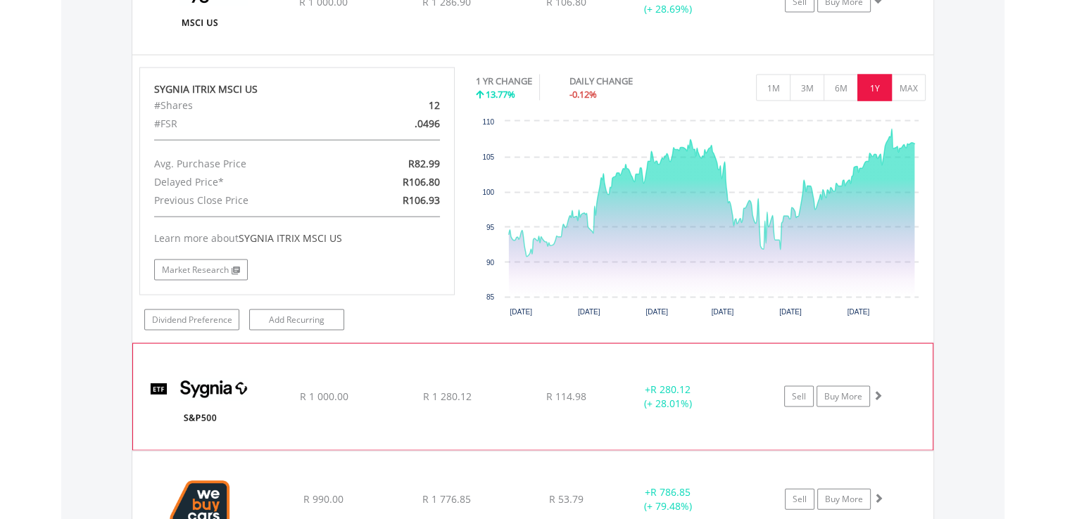
click at [878, 391] on span at bounding box center [878, 396] width 10 height 10
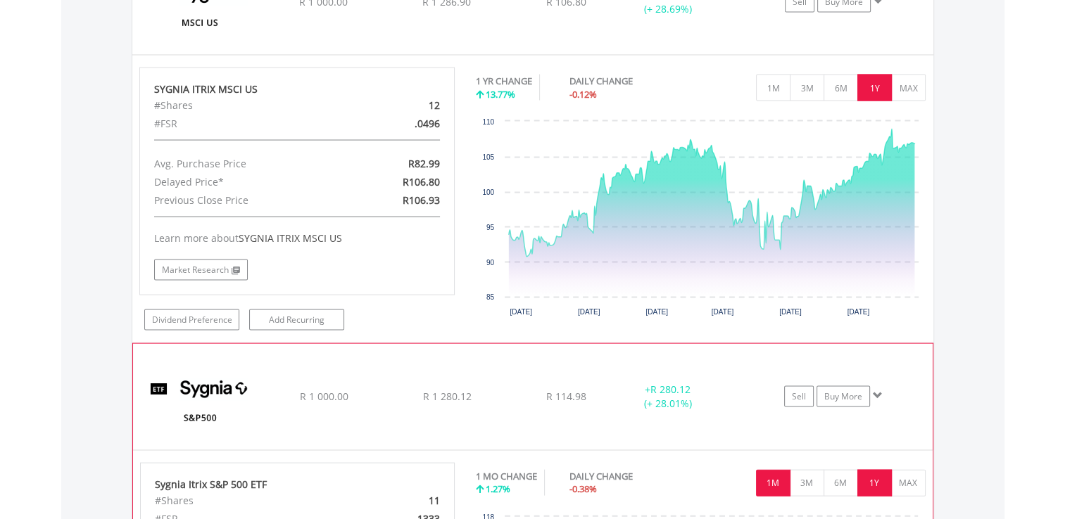
click at [869, 470] on button "1Y" at bounding box center [874, 483] width 34 height 27
